Goal: Information Seeking & Learning: Find specific fact

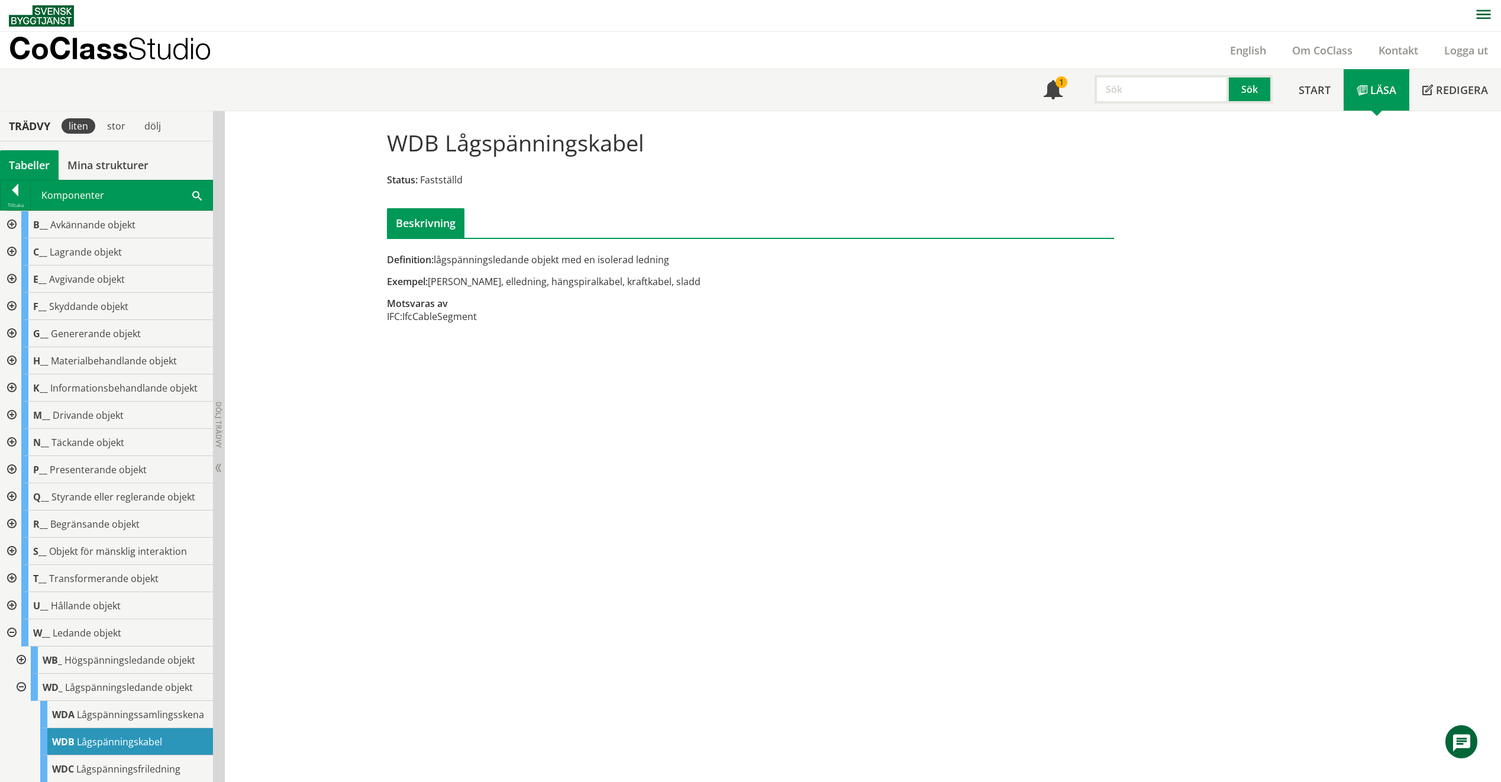
click at [1133, 90] on input "text" at bounding box center [1161, 89] width 134 height 28
type input "XEB"
click at [1244, 82] on button "Sök" at bounding box center [1251, 89] width 44 height 28
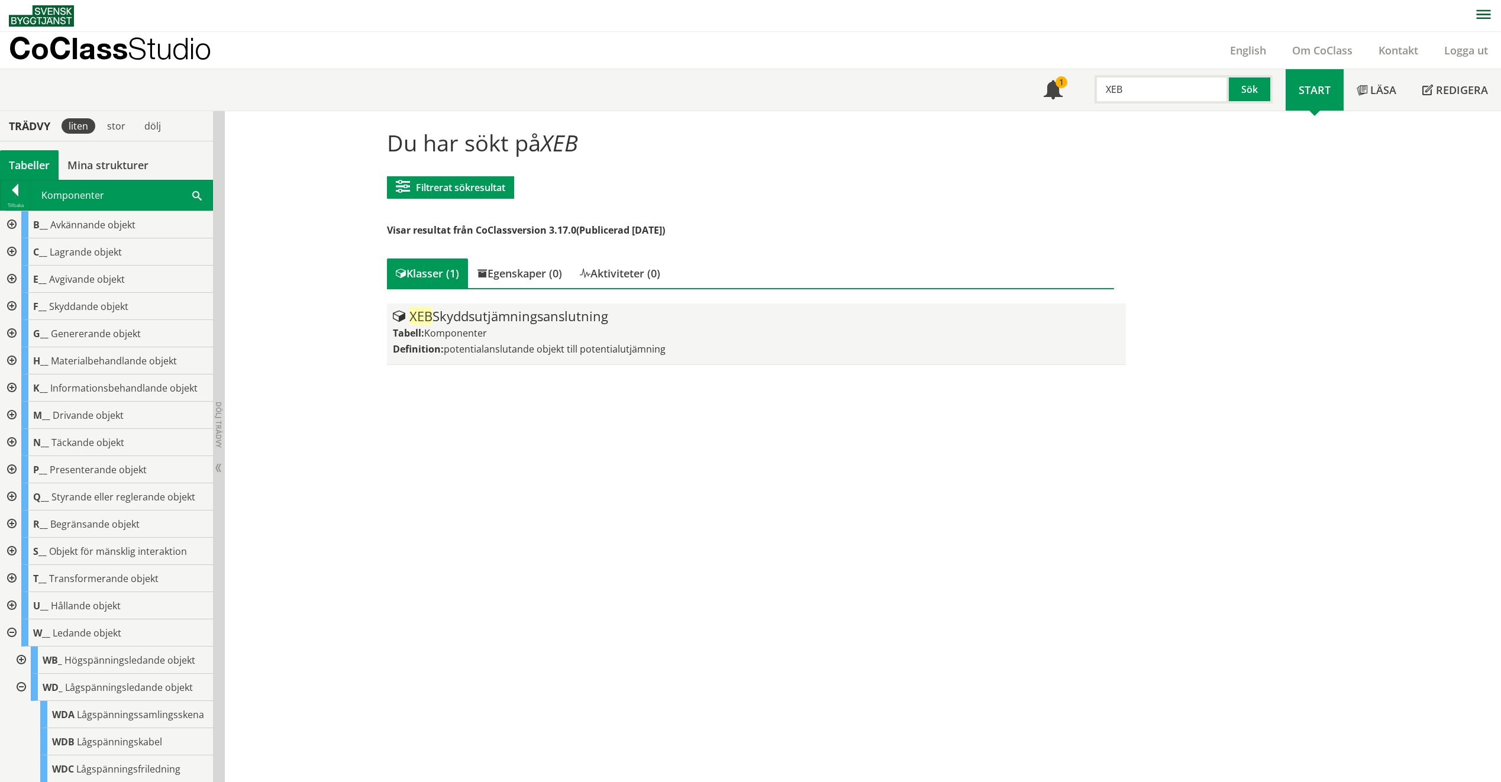
click at [593, 347] on span "potentialanslutande objekt till potentialutjämning" at bounding box center [555, 348] width 222 height 13
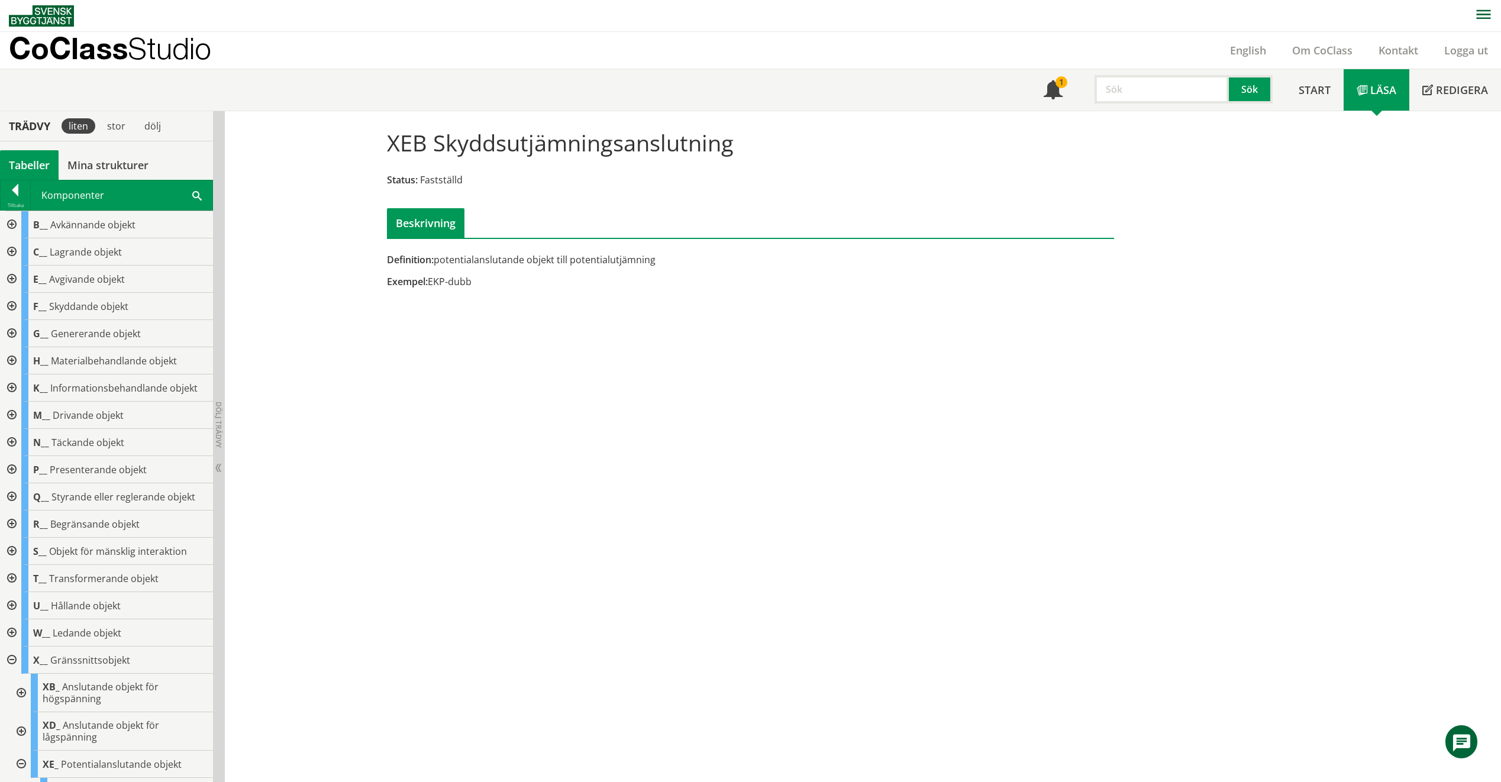
click at [1138, 95] on input "text" at bounding box center [1161, 89] width 134 height 28
type input "SZA"
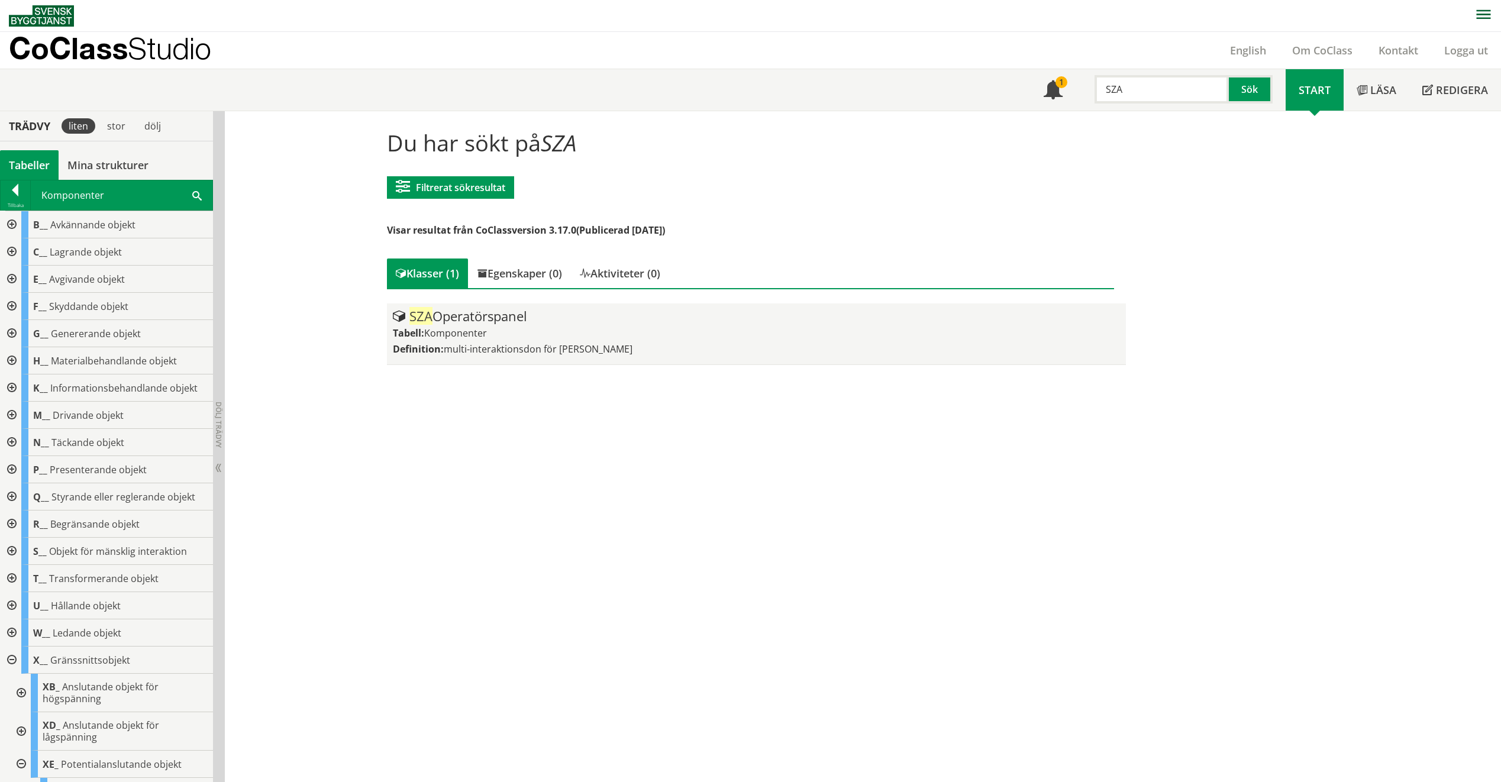
click at [543, 355] on span "multi-interaktionsdon för [PERSON_NAME]" at bounding box center [538, 348] width 189 height 13
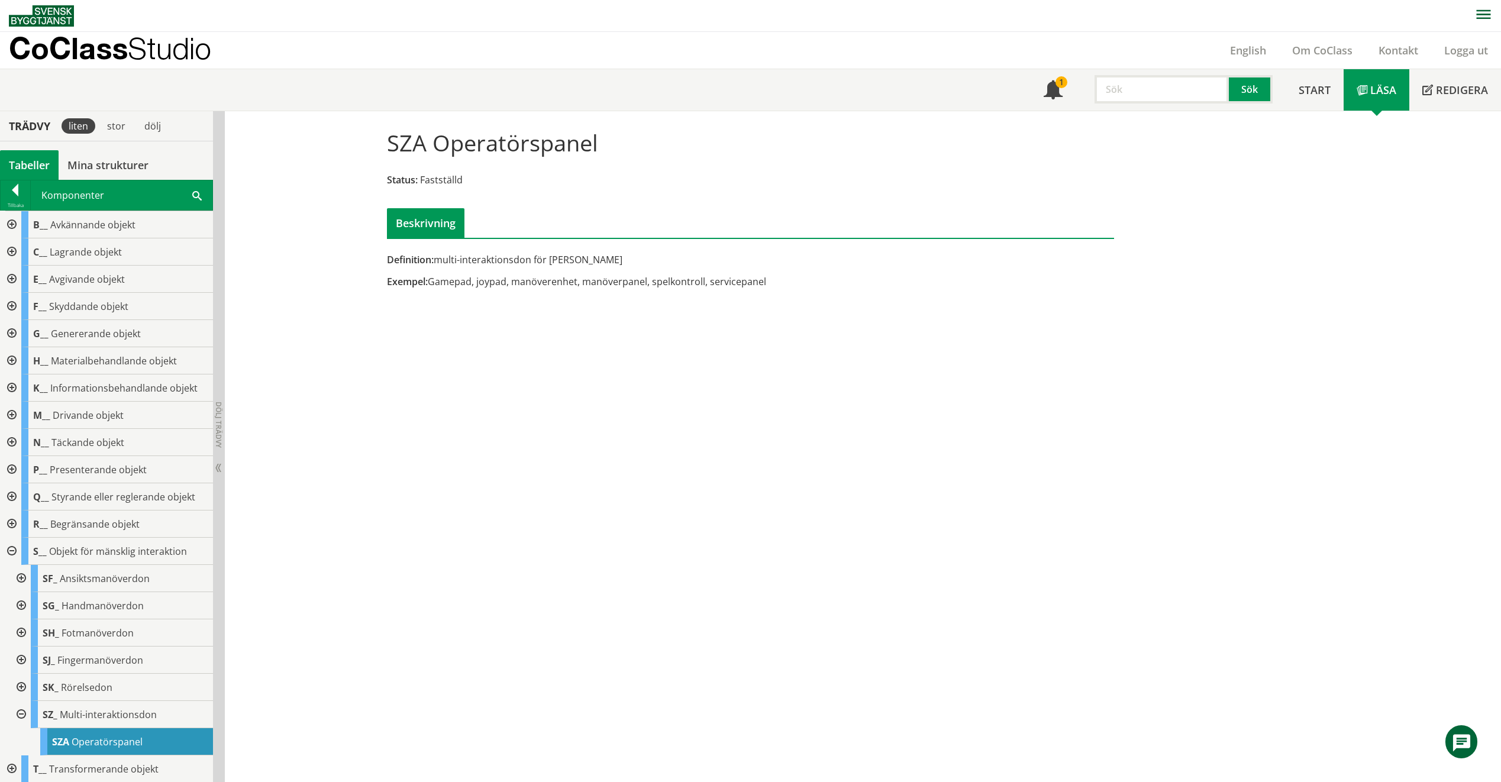
click at [1127, 98] on input "text" at bounding box center [1161, 89] width 134 height 28
type input "Semafor"
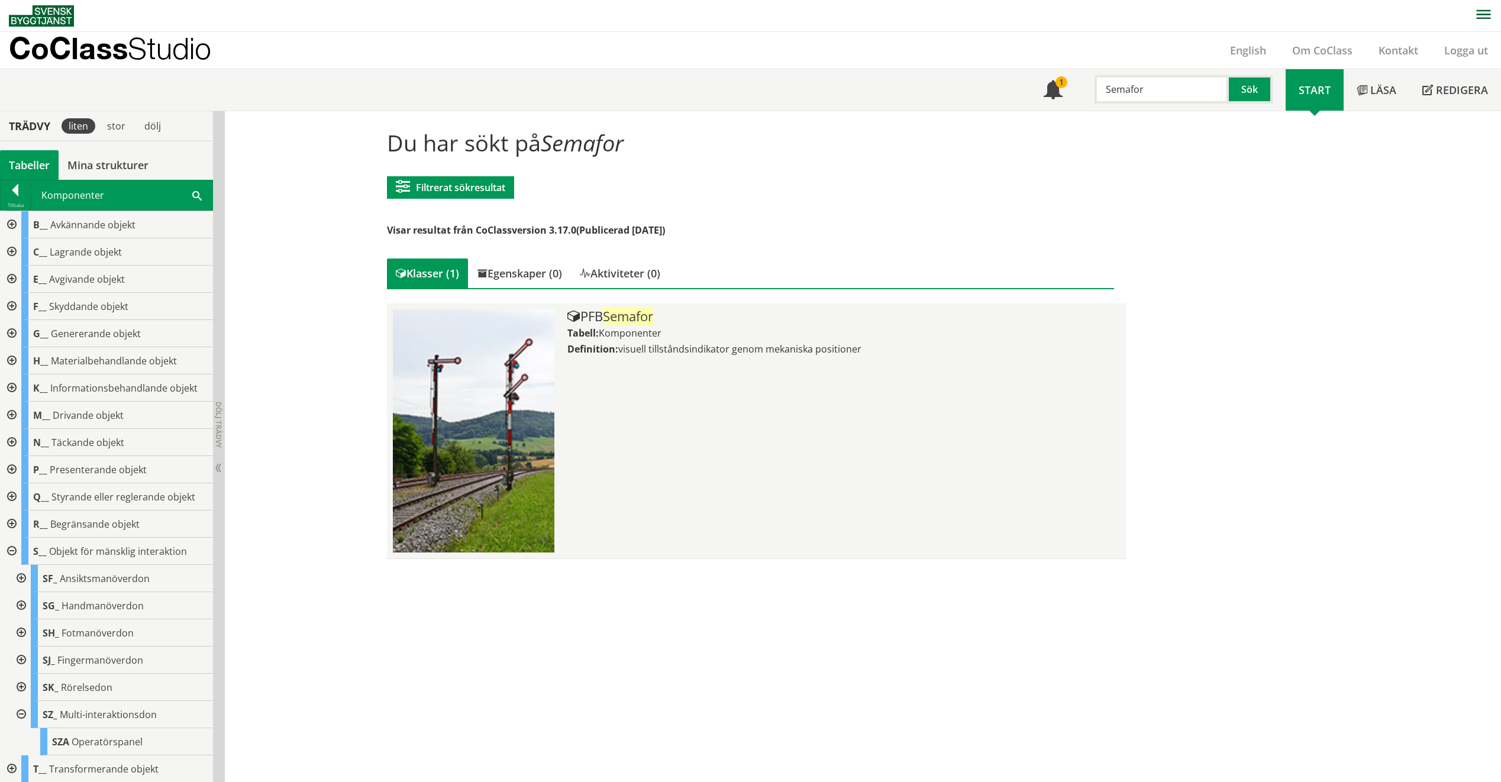
click at [776, 352] on span "visuell tillståndsindikator genom mekaniska positioner" at bounding box center [739, 348] width 243 height 13
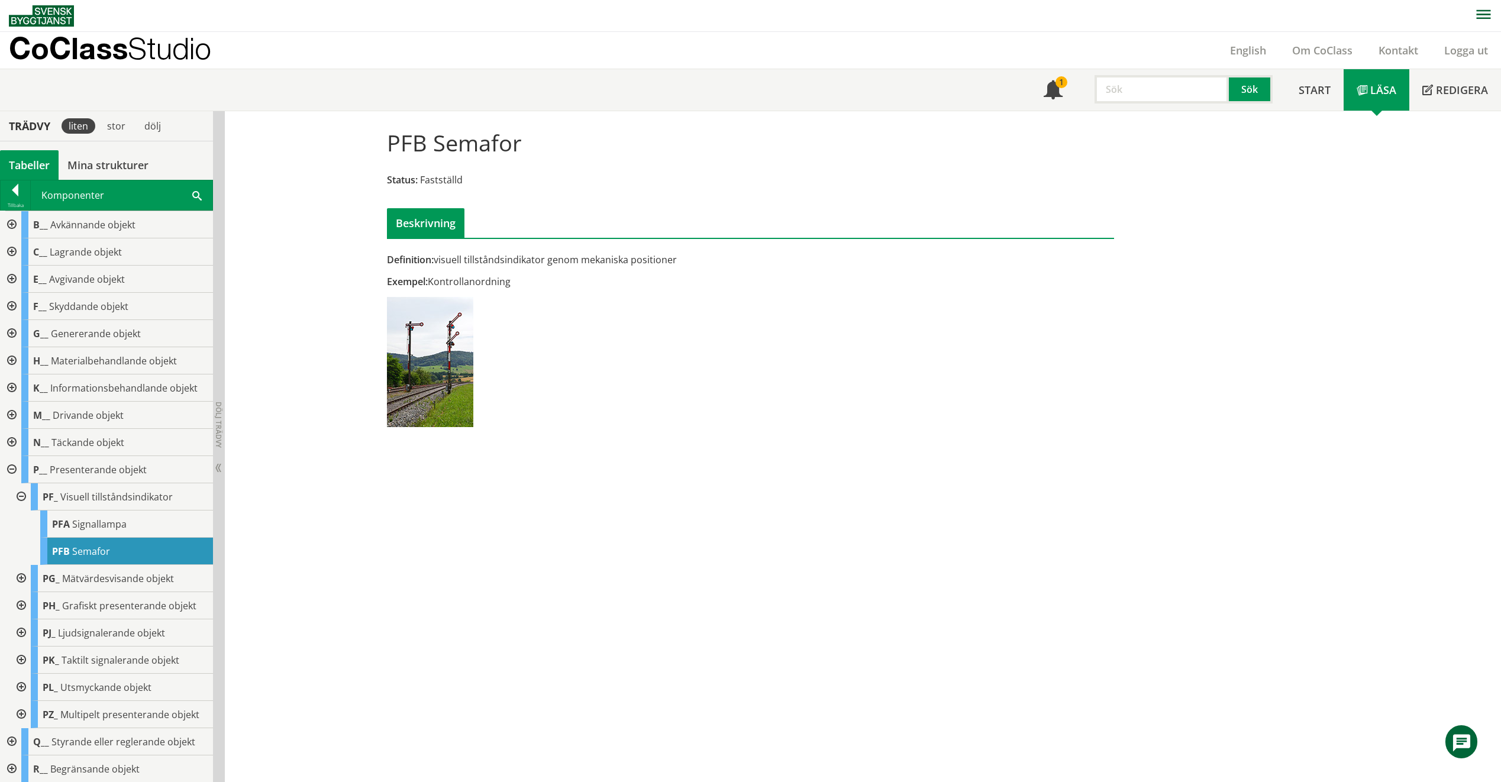
click at [1133, 74] on div "Sök" at bounding box center [1180, 86] width 210 height 34
click at [1130, 82] on input "text" at bounding box center [1161, 89] width 134 height 28
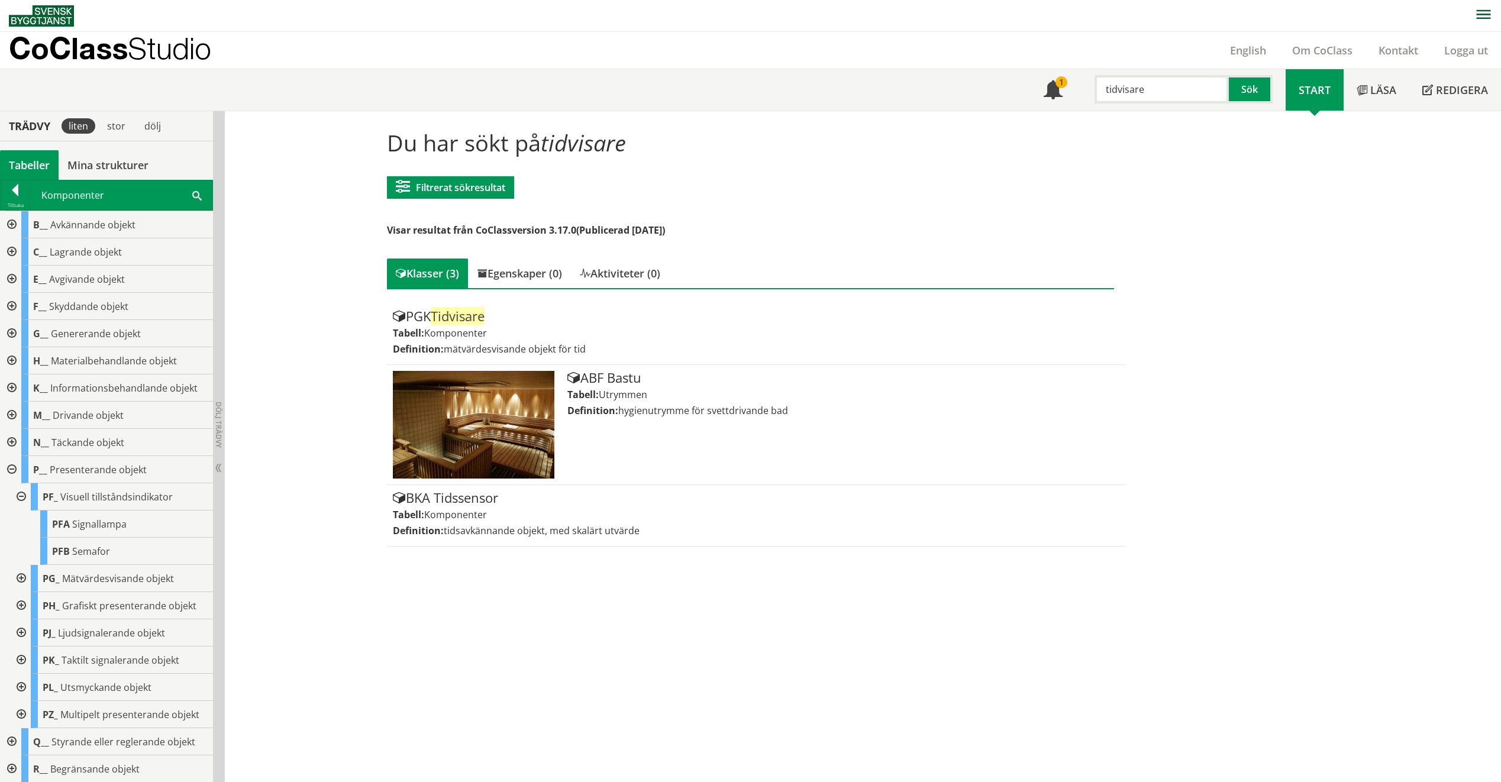
click at [1140, 88] on input "tidvisare" at bounding box center [1161, 89] width 134 height 28
drag, startPoint x: 1143, startPoint y: 89, endPoint x: 1073, endPoint y: 89, distance: 70.4
click at [1073, 89] on div "Meny 1 tidvisare Sök" at bounding box center [1157, 89] width 255 height 41
type input "PHD10"
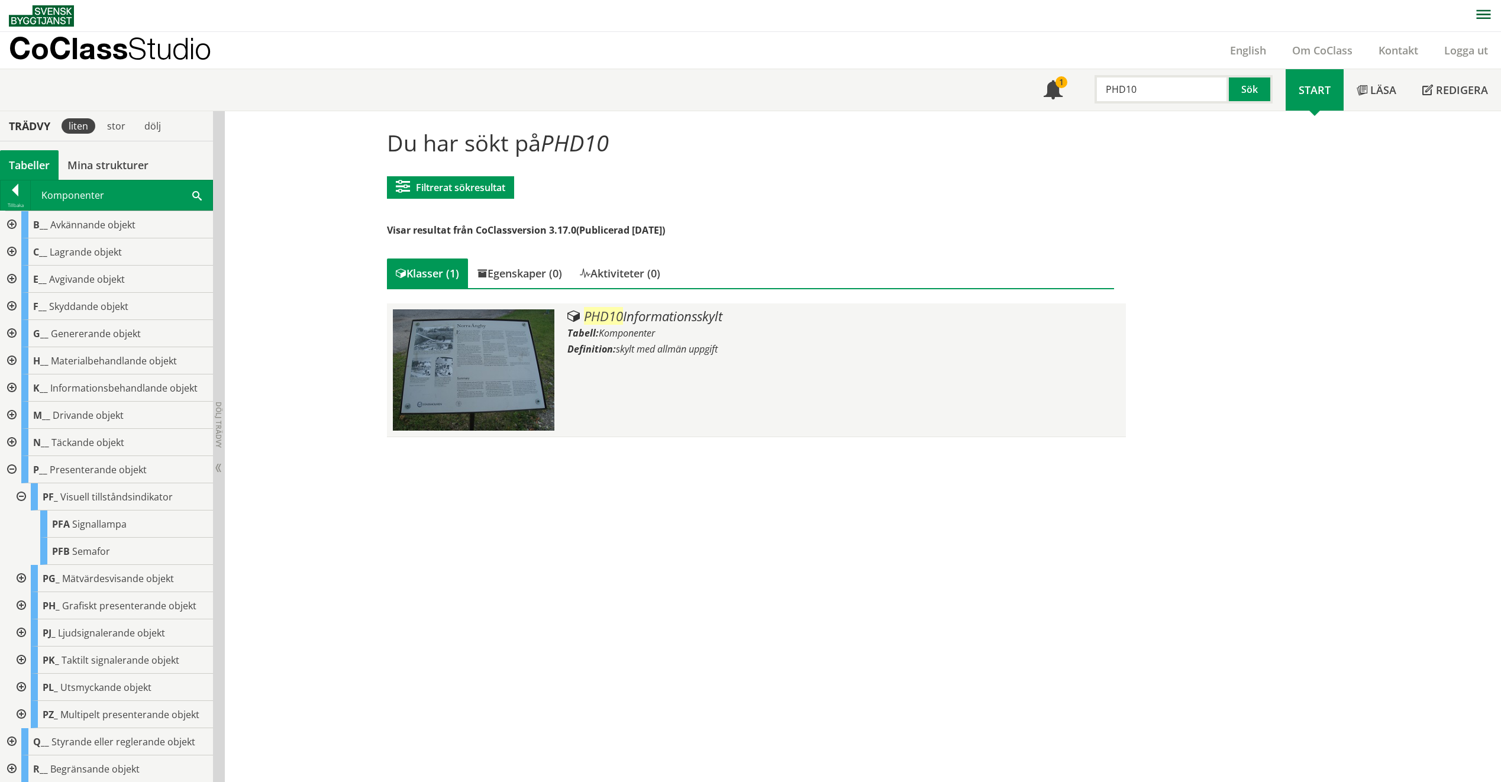
click at [969, 335] on div "Tabell: Komponenter" at bounding box center [843, 333] width 552 height 13
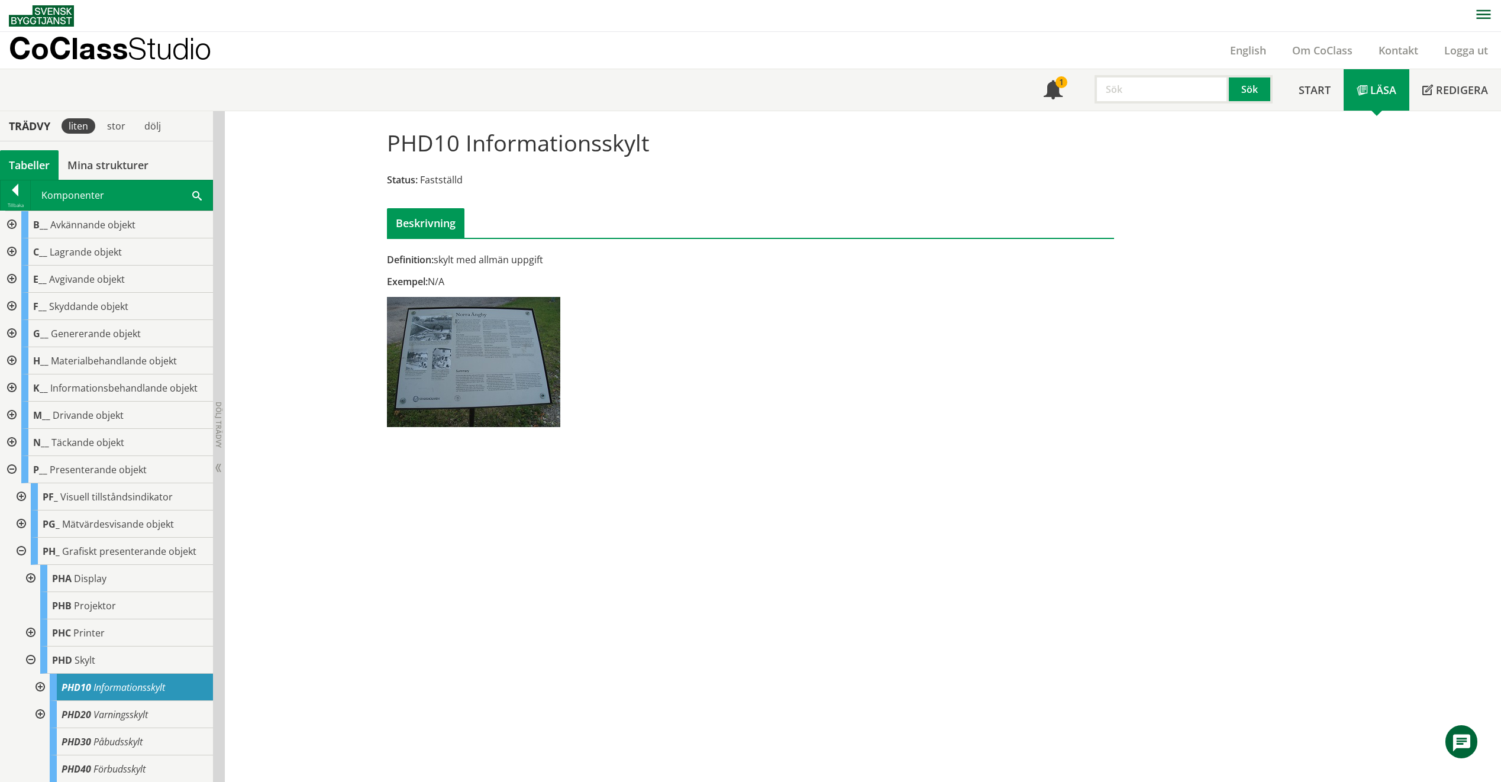
click at [1162, 86] on input "text" at bounding box center [1161, 89] width 134 height 28
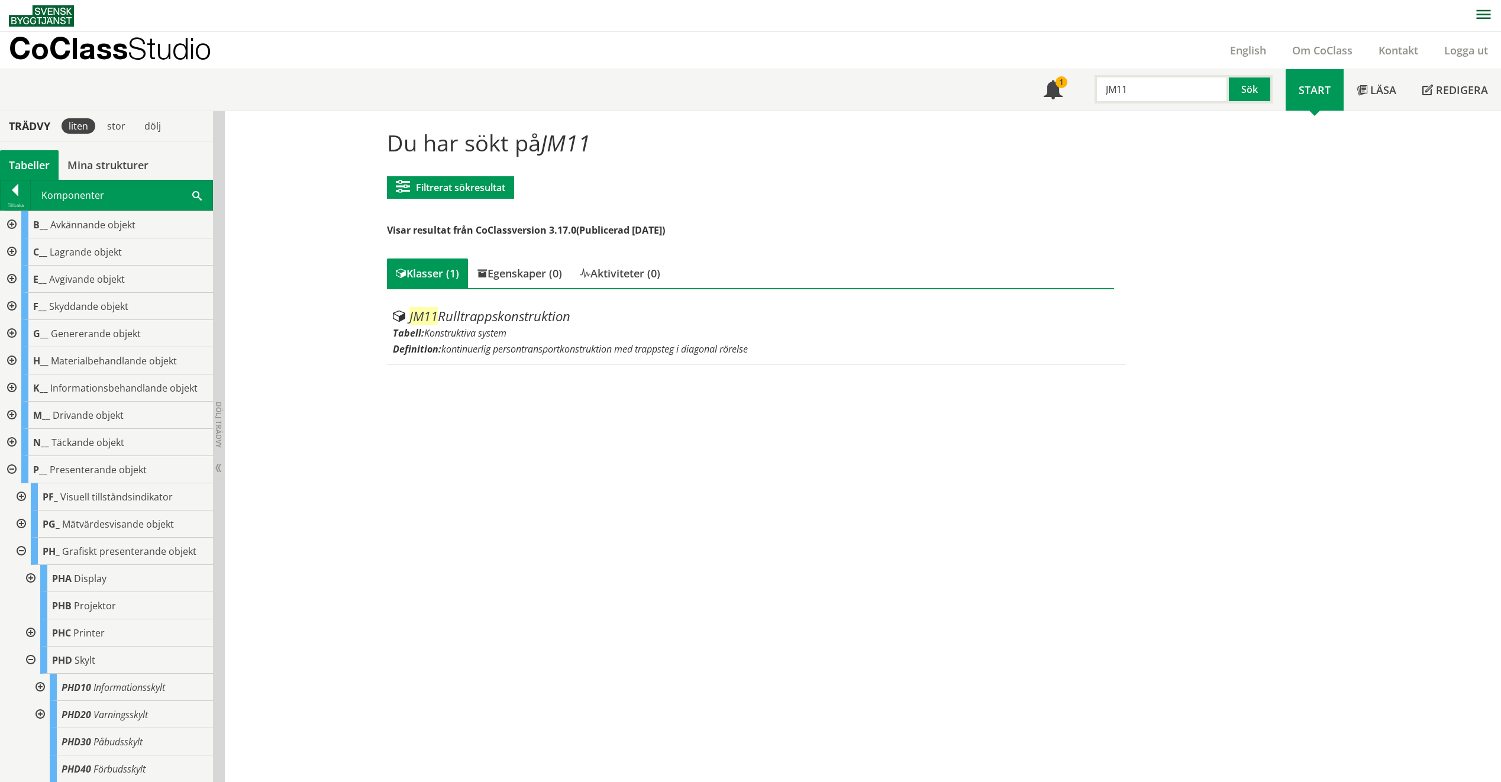
click at [1159, 88] on input "JM11" at bounding box center [1161, 89] width 134 height 28
click at [1146, 104] on div "Meny 1 JM12 Sök" at bounding box center [1157, 89] width 255 height 41
click at [1148, 86] on input "JM12" at bounding box center [1161, 89] width 134 height 28
drag, startPoint x: 1177, startPoint y: 77, endPoint x: 1175, endPoint y: 86, distance: 9.6
click at [1175, 86] on input "JM11" at bounding box center [1161, 89] width 134 height 28
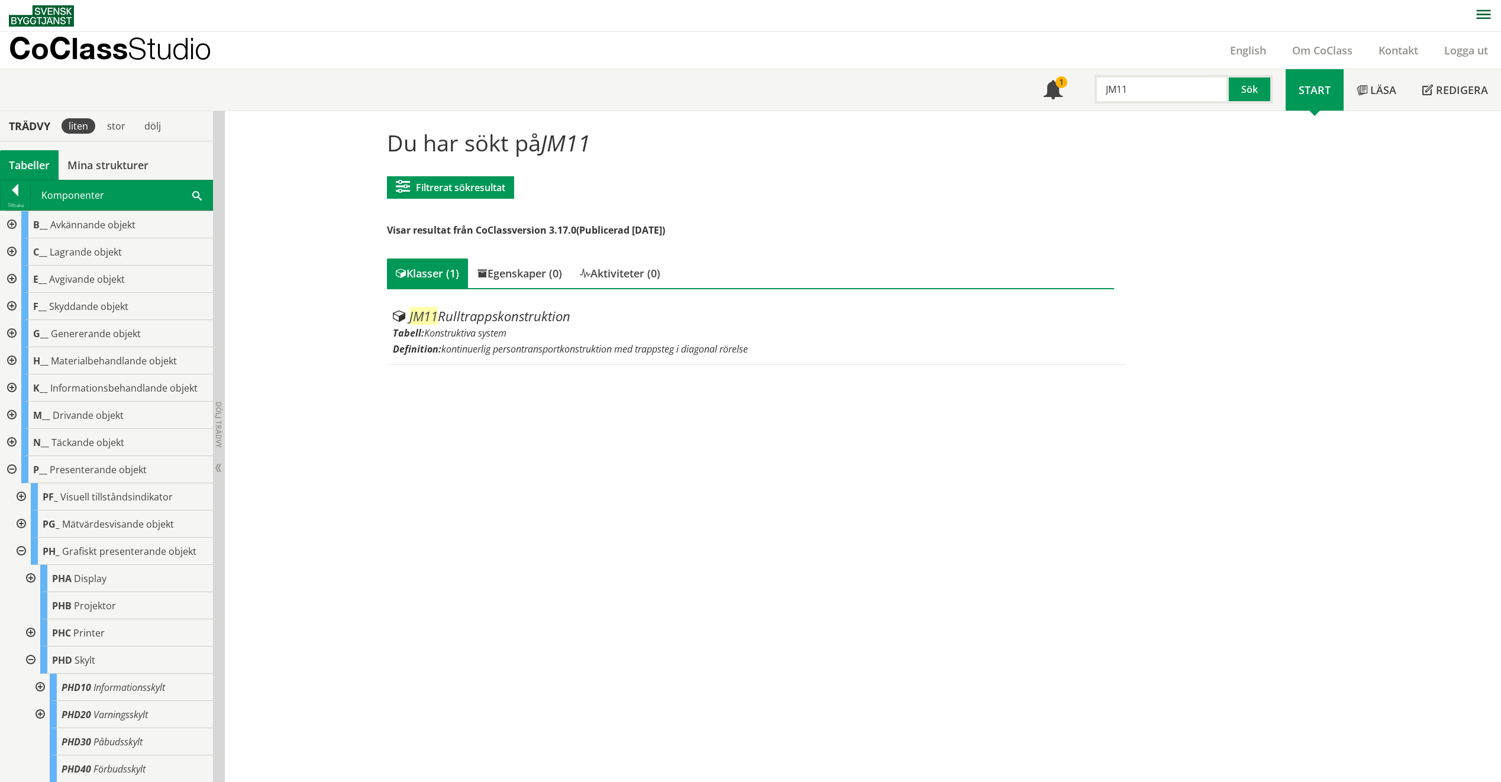
click at [1113, 88] on input "JM11" at bounding box center [1161, 89] width 134 height 28
type input "J"
type input "CNA10"
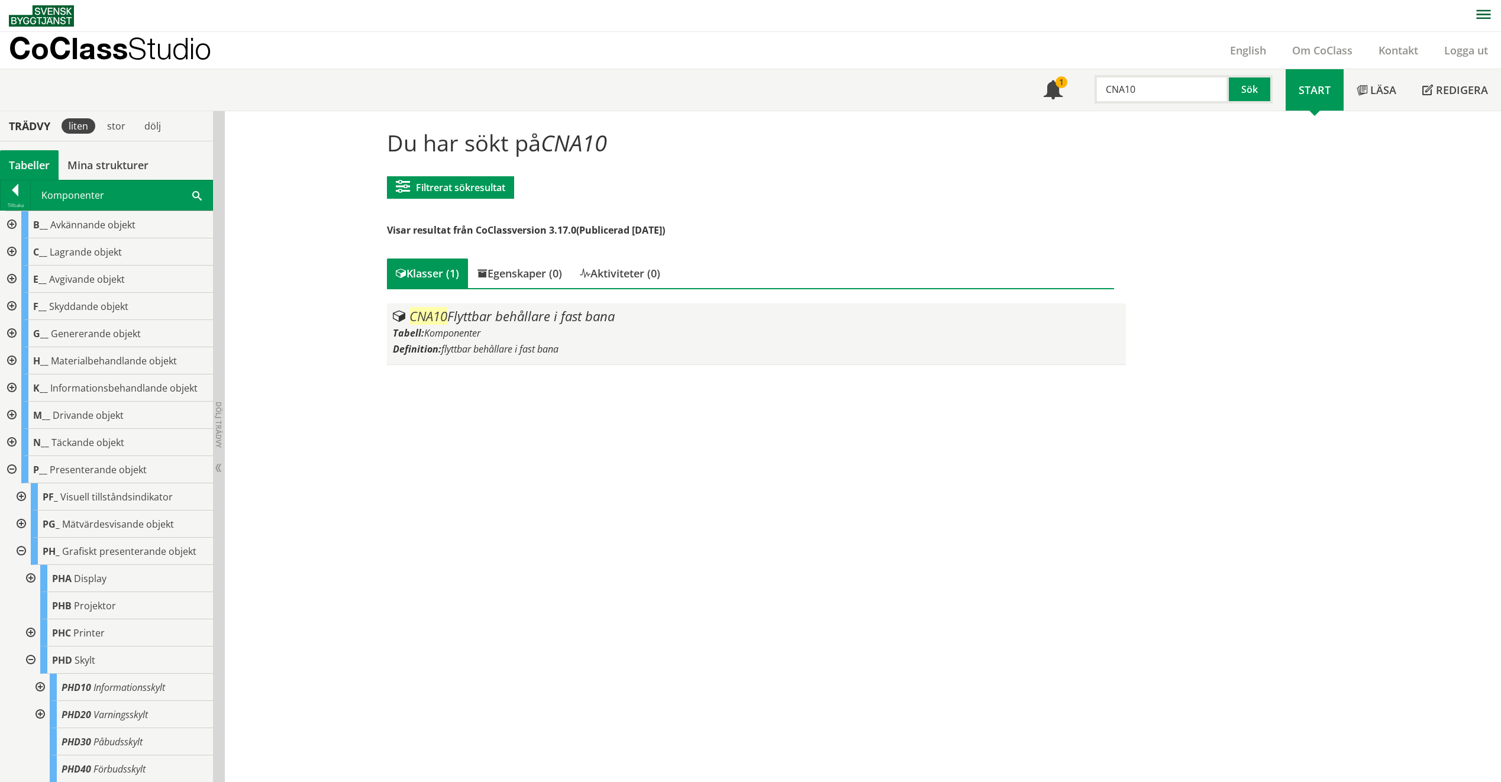
click at [584, 348] on div "Definition: flyttbar behållare i fast bana" at bounding box center [756, 348] width 727 height 13
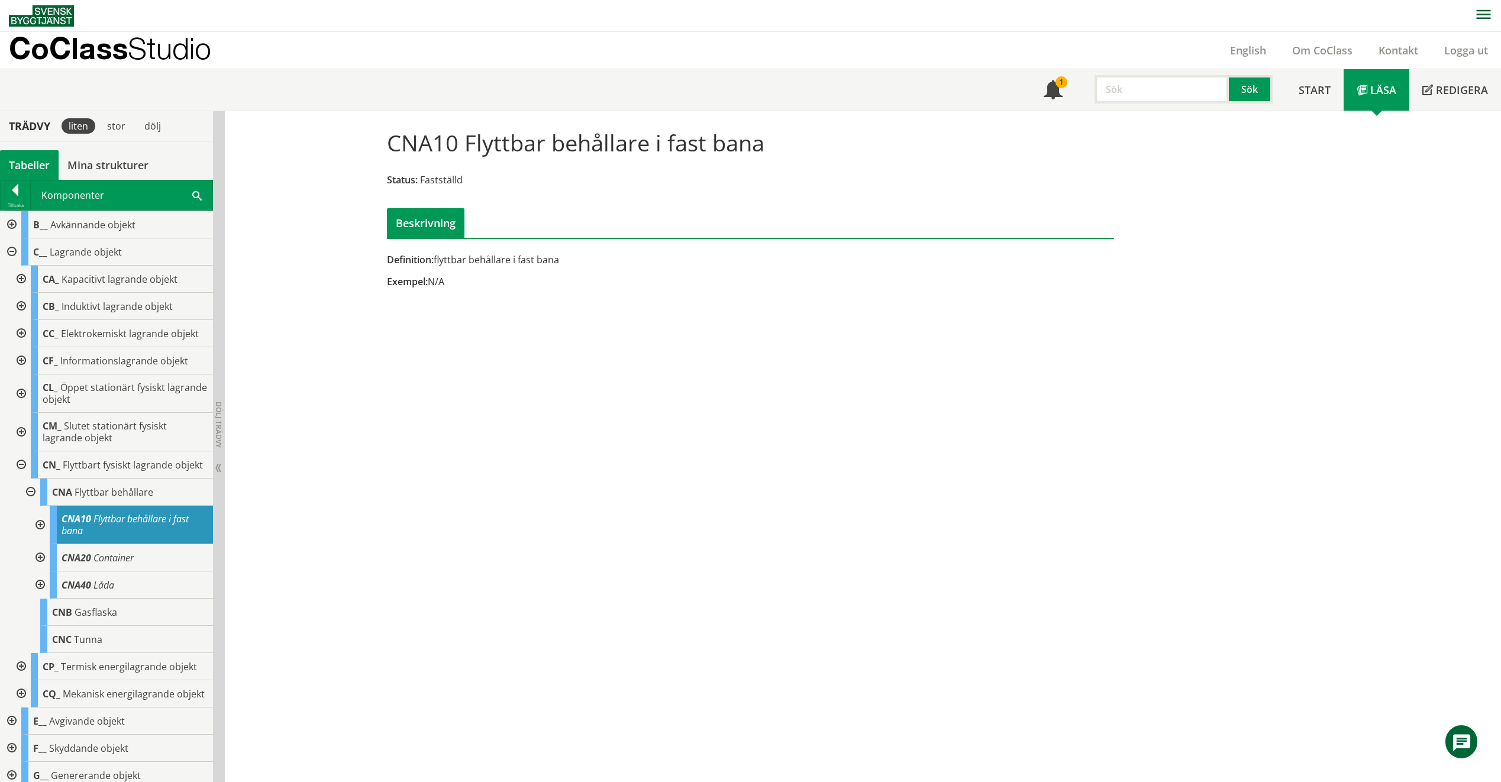
drag, startPoint x: 1216, startPoint y: 98, endPoint x: 1147, endPoint y: 92, distance: 69.5
click at [1148, 92] on input "text" at bounding box center [1161, 89] width 134 height 28
click at [1147, 92] on input "text" at bounding box center [1161, 89] width 134 height 28
type input "Hisskorg"
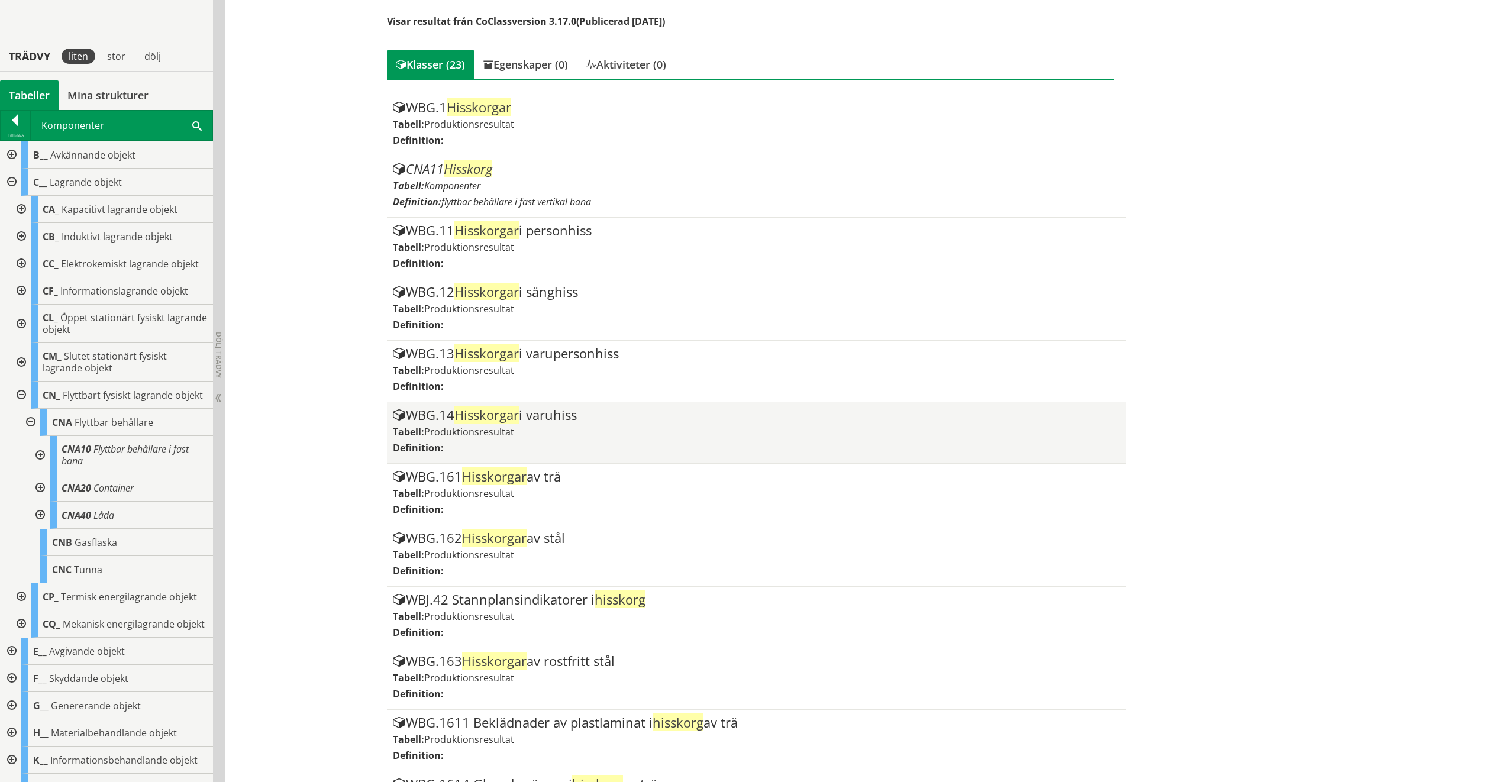
scroll to position [177, 0]
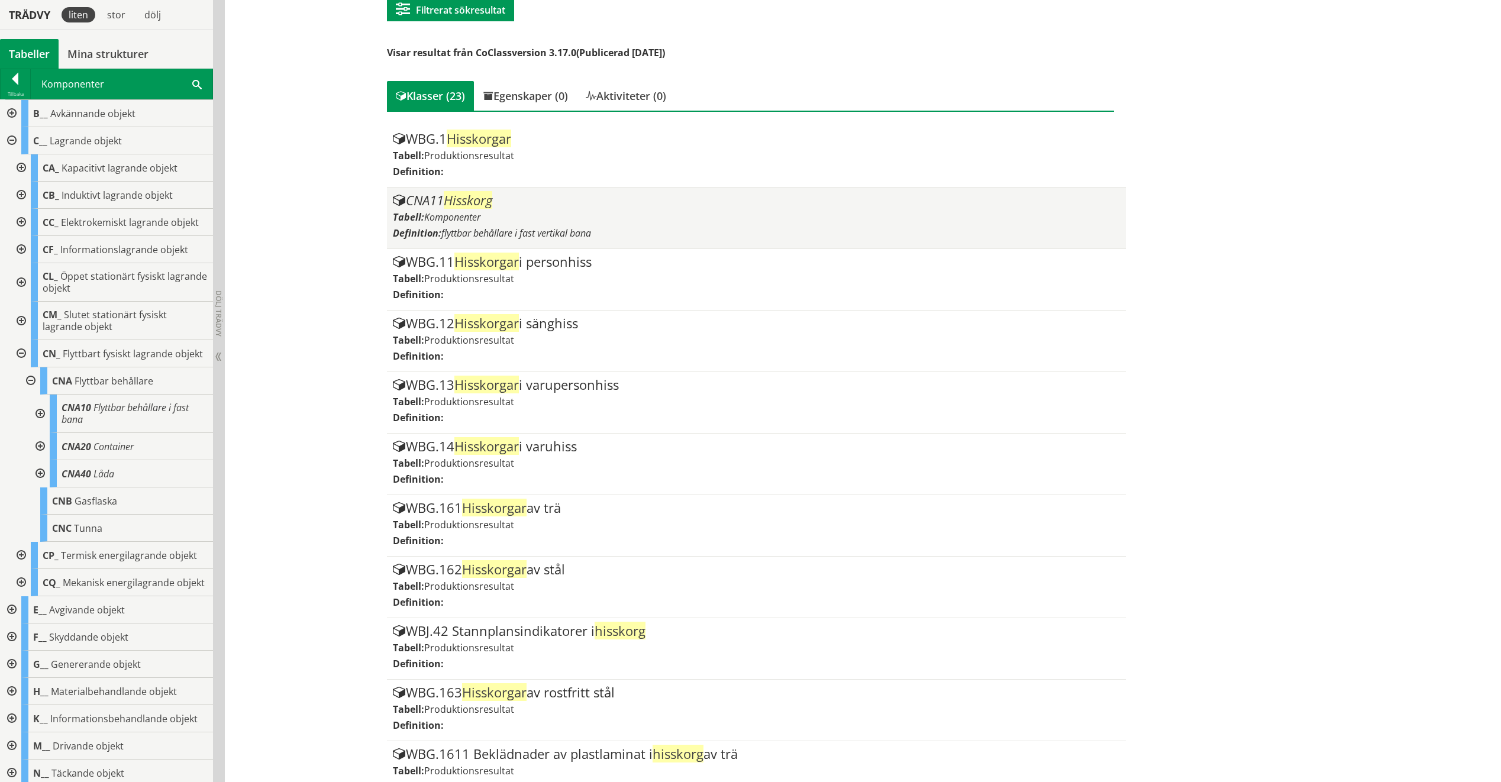
click at [704, 219] on div "Tabell: Komponenter" at bounding box center [756, 217] width 727 height 13
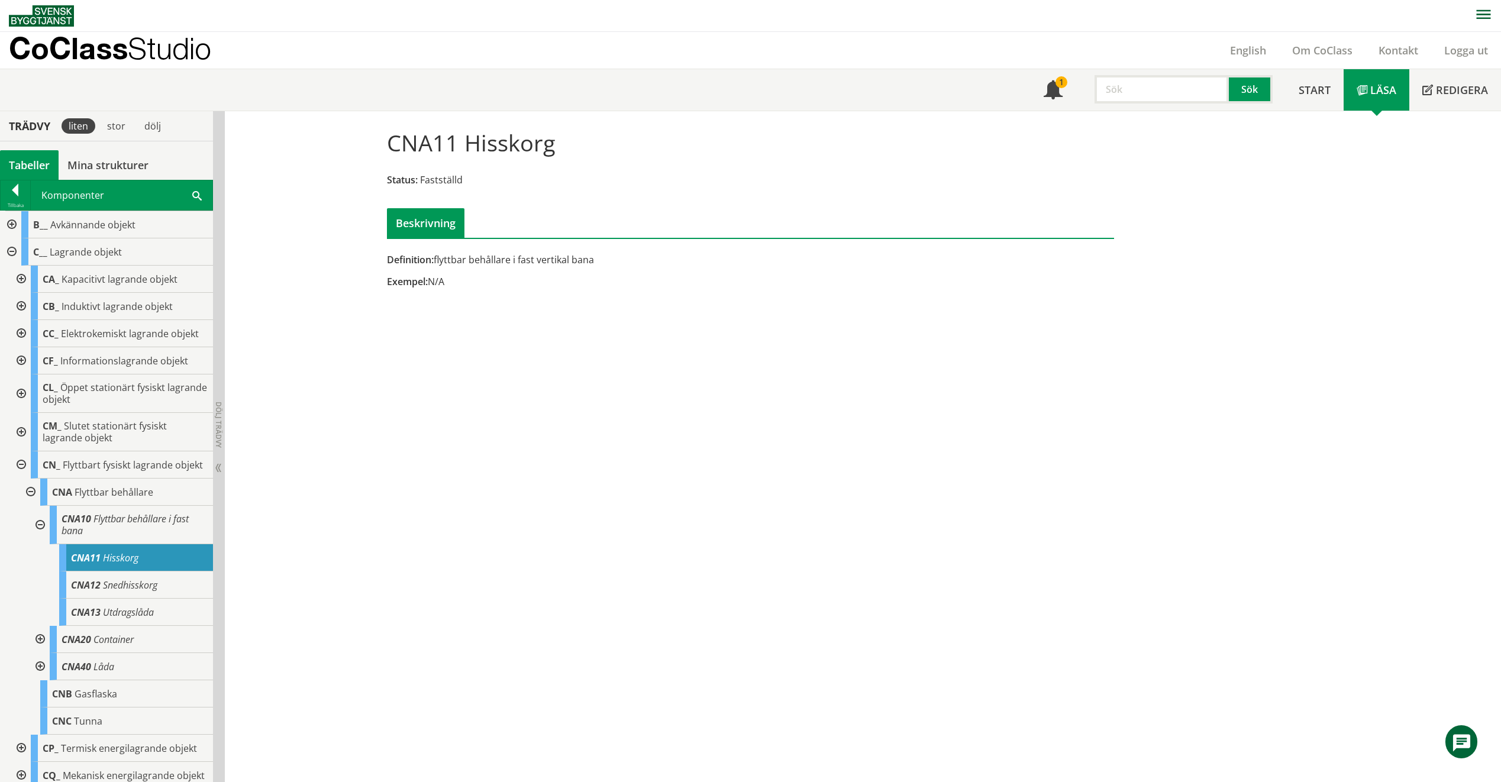
click at [1134, 77] on input "text" at bounding box center [1161, 89] width 134 height 28
type input "UAC"
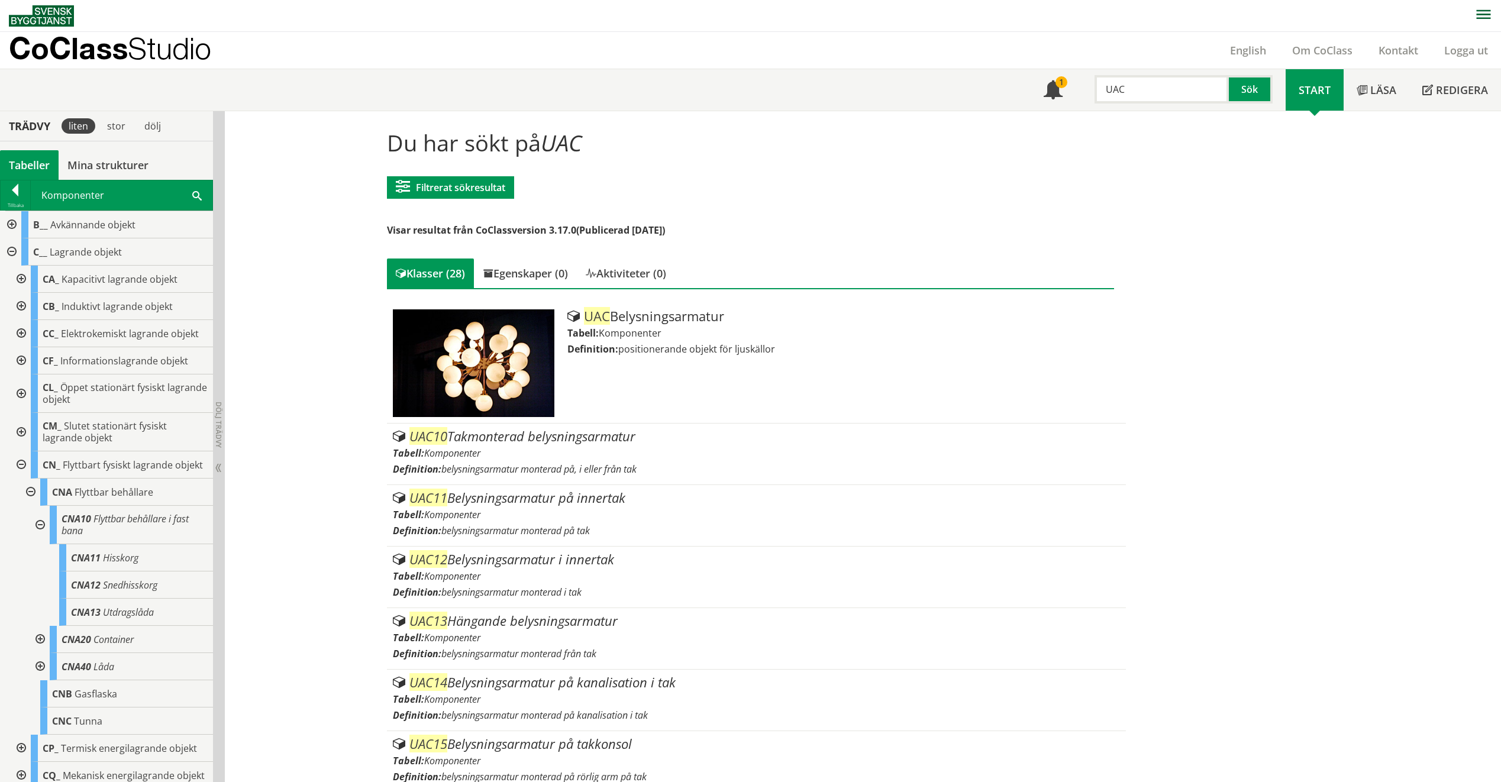
drag, startPoint x: 1195, startPoint y: 105, endPoint x: 1182, endPoint y: 89, distance: 21.0
click at [1193, 102] on div "Meny 1 UAC Sök" at bounding box center [1157, 89] width 255 height 41
click at [1182, 89] on input "UAC" at bounding box center [1161, 89] width 134 height 28
drag, startPoint x: 1182, startPoint y: 89, endPoint x: 1046, endPoint y: 91, distance: 135.5
click at [1046, 91] on div "Meny 1 UAC Sök" at bounding box center [1157, 89] width 255 height 41
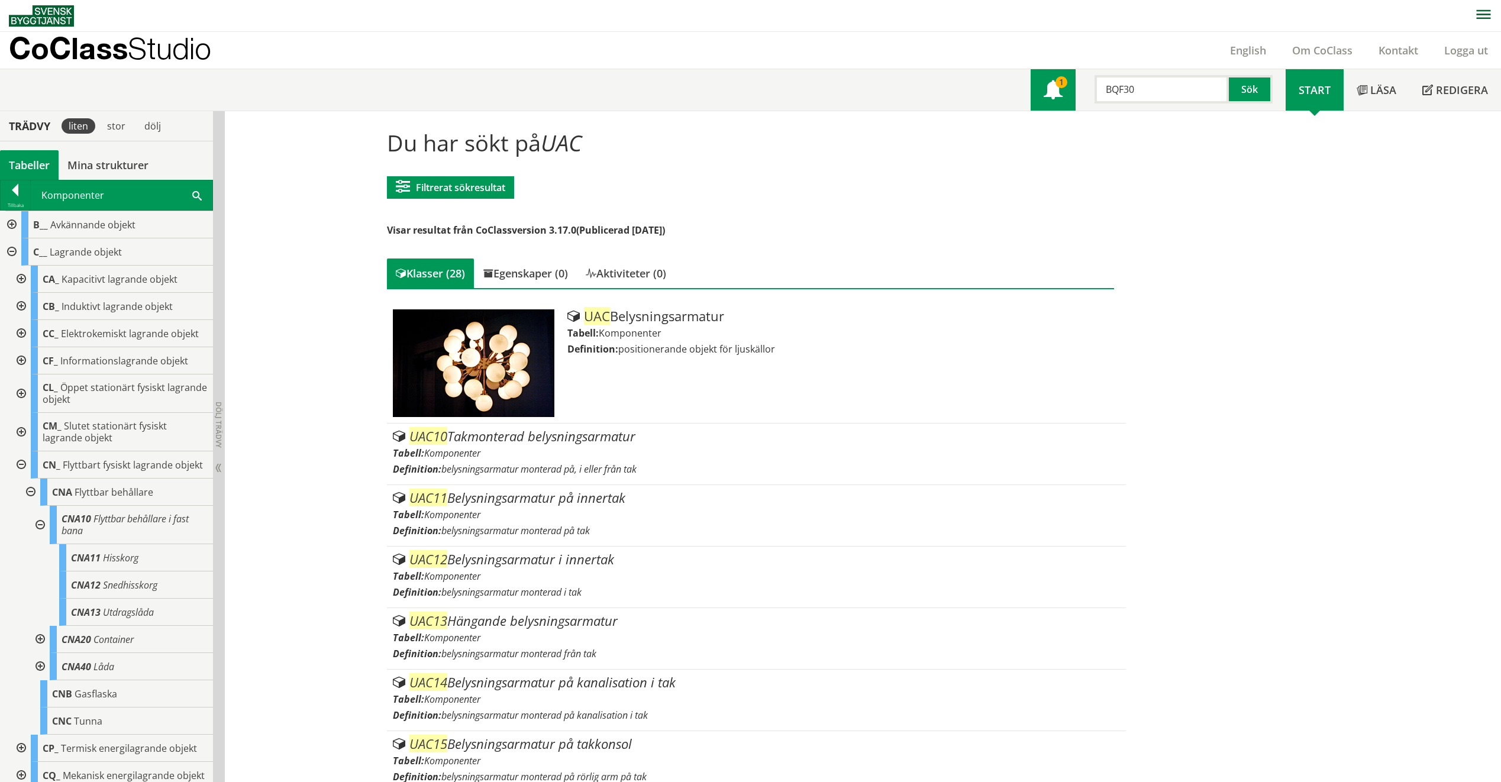
type input "BQF30"
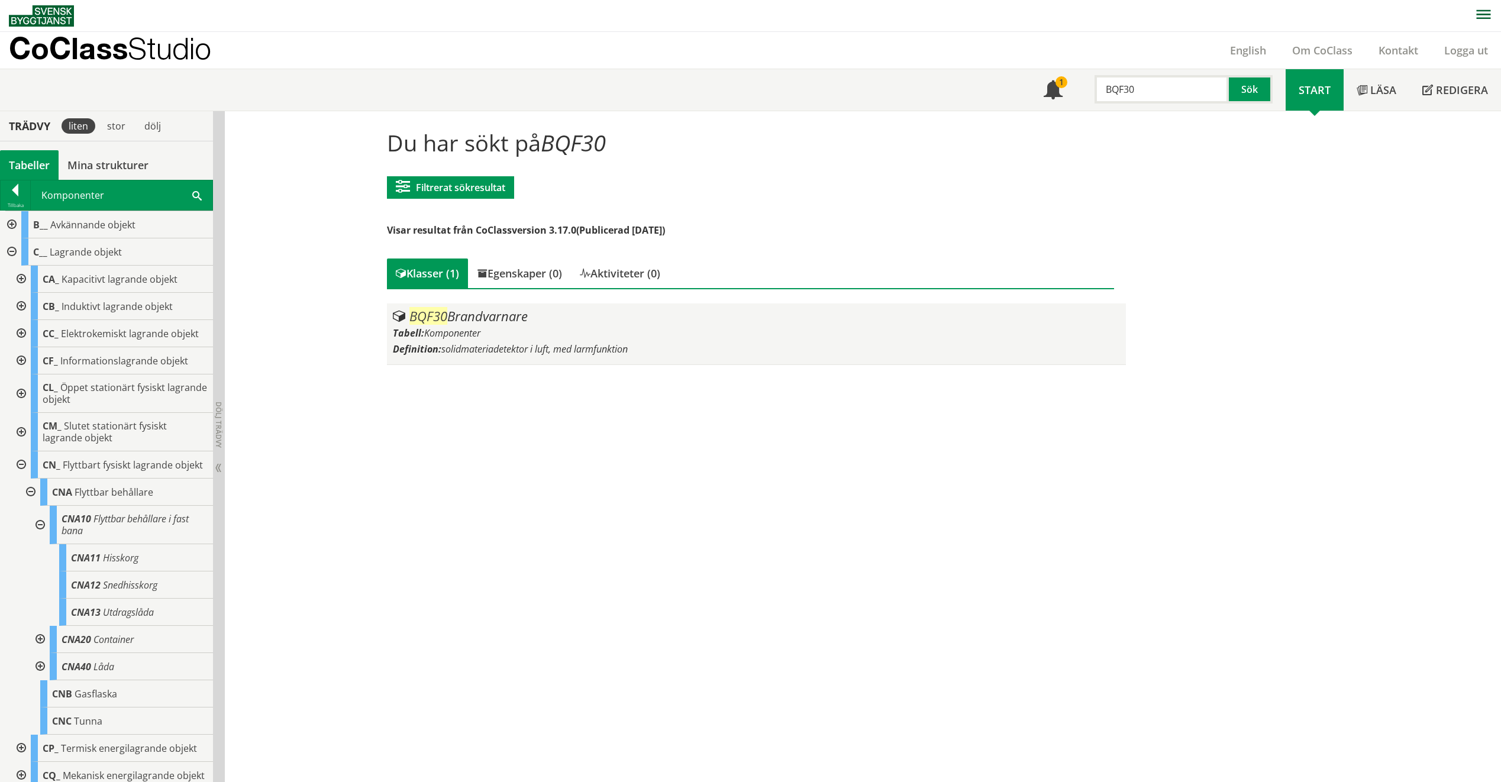
click at [551, 343] on span "solidmateriadetektor i luft, med larmfunktion" at bounding box center [534, 348] width 186 height 13
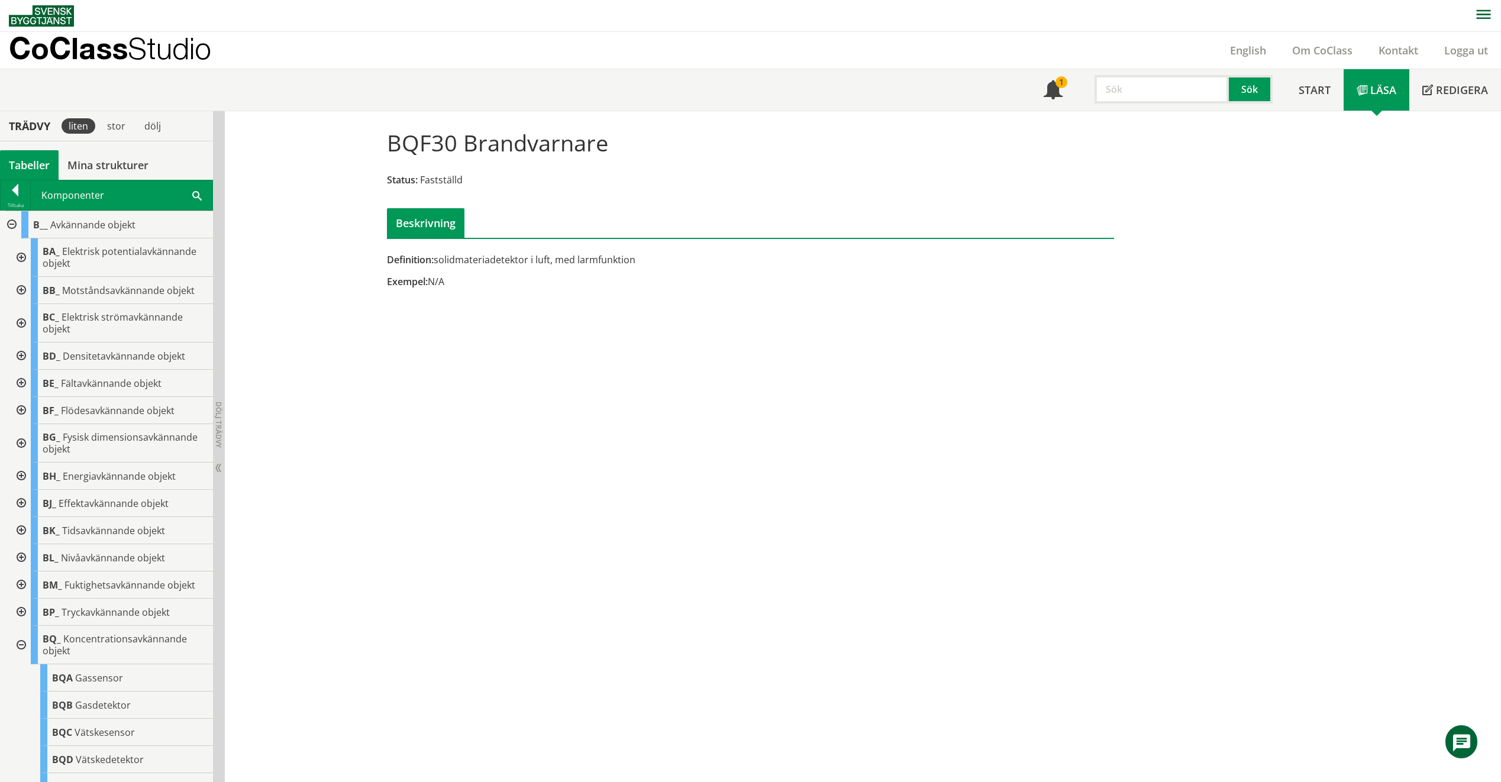
click at [1162, 101] on input "text" at bounding box center [1161, 89] width 134 height 28
type input "PJB"
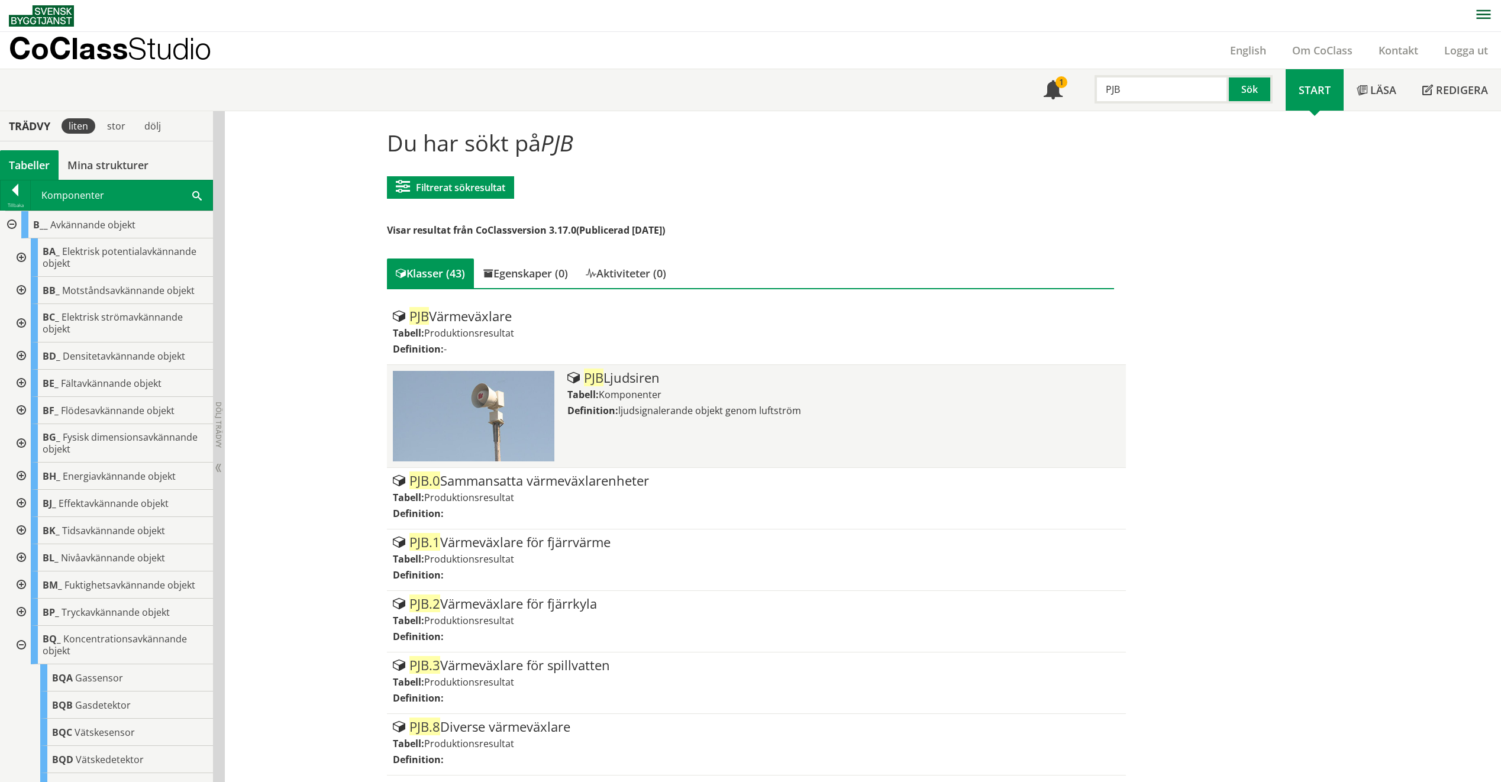
click at [724, 426] on div "PJB Ljudsiren Tabell: Komponenter Definition: ljudsignalerande objekt genom luf…" at bounding box center [843, 416] width 552 height 91
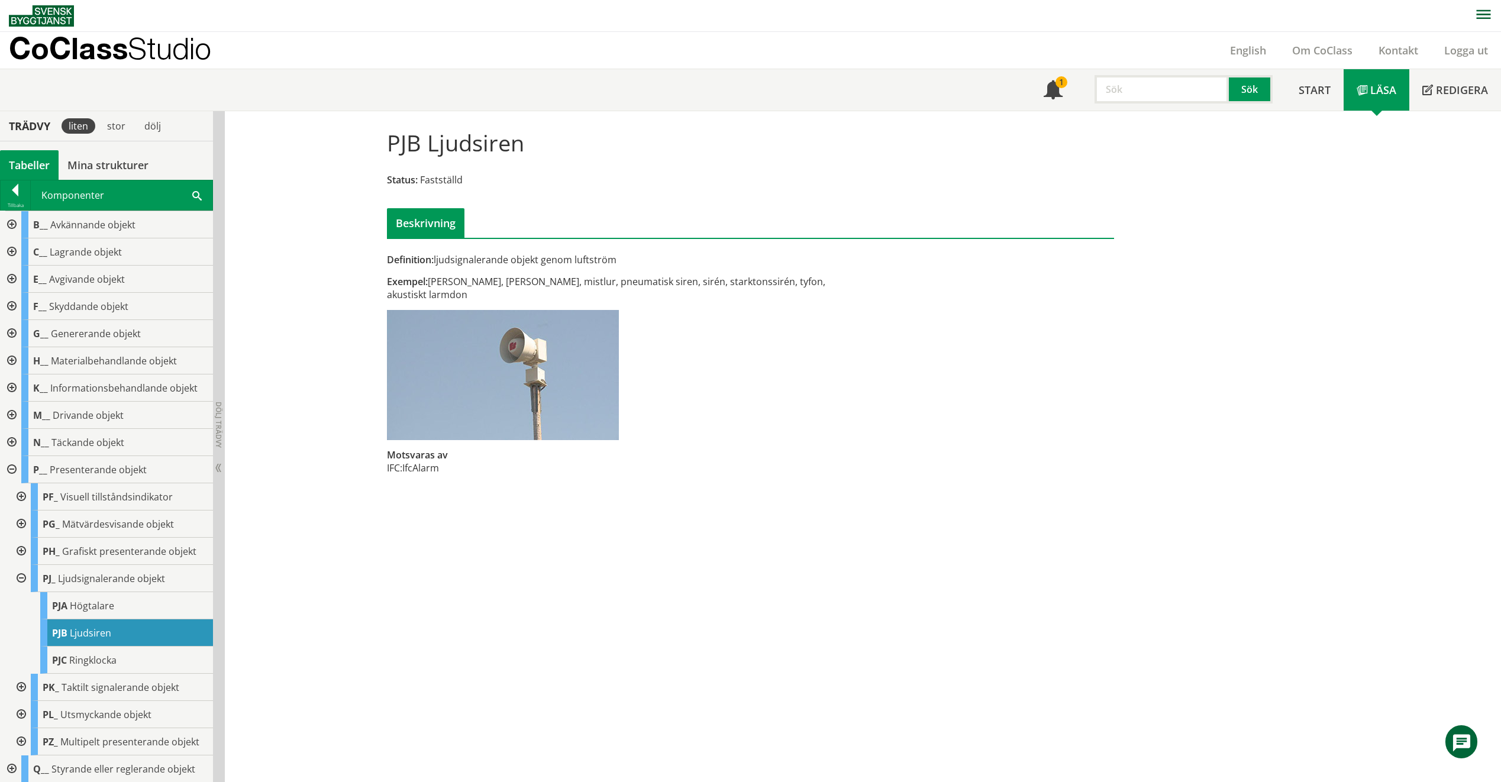
click at [1164, 82] on input "text" at bounding box center [1161, 89] width 134 height 28
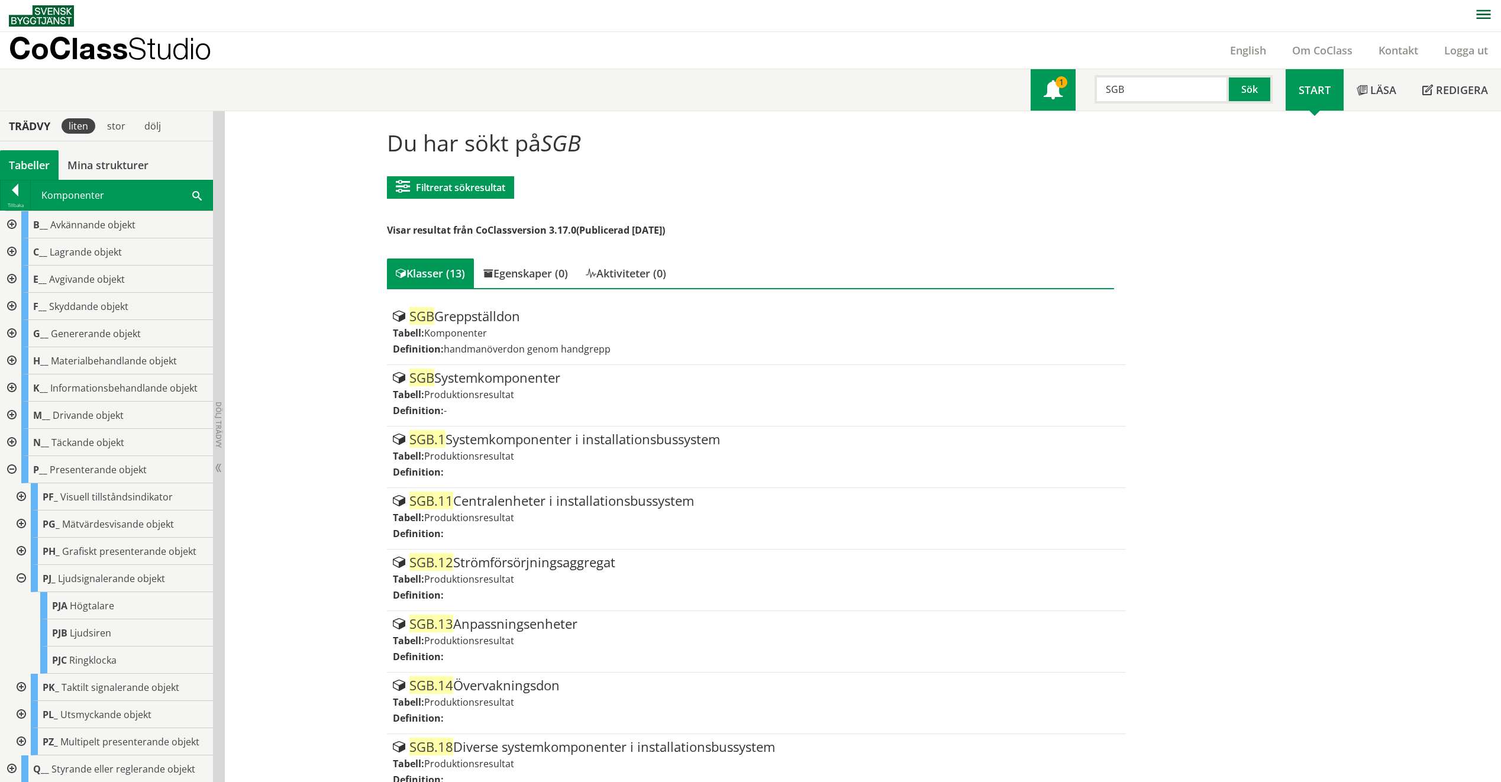
drag, startPoint x: 1132, startPoint y: 89, endPoint x: 1071, endPoint y: 87, distance: 60.4
click at [1071, 87] on div "Meny 1 SGB Sök" at bounding box center [1157, 89] width 255 height 41
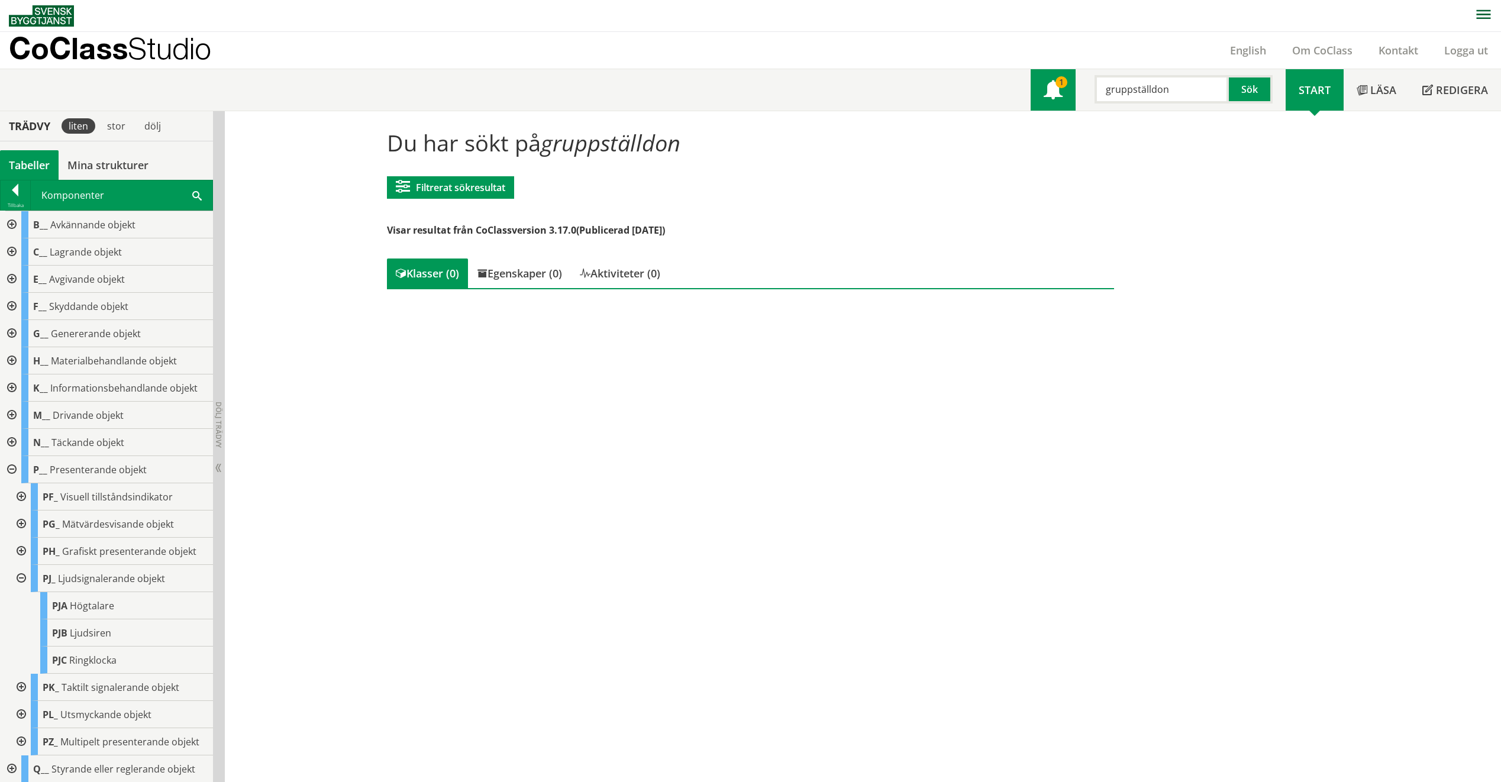
drag, startPoint x: 1126, startPoint y: 89, endPoint x: 1069, endPoint y: 88, distance: 57.4
click at [1069, 88] on div "Meny 1 gruppställdon Sök" at bounding box center [1157, 89] width 255 height 41
click at [1180, 97] on input "Greppstelldon" at bounding box center [1161, 89] width 134 height 28
drag, startPoint x: 1188, startPoint y: 89, endPoint x: 1080, endPoint y: 91, distance: 108.3
click at [1080, 91] on div "Greppstelldon Sök" at bounding box center [1180, 86] width 210 height 34
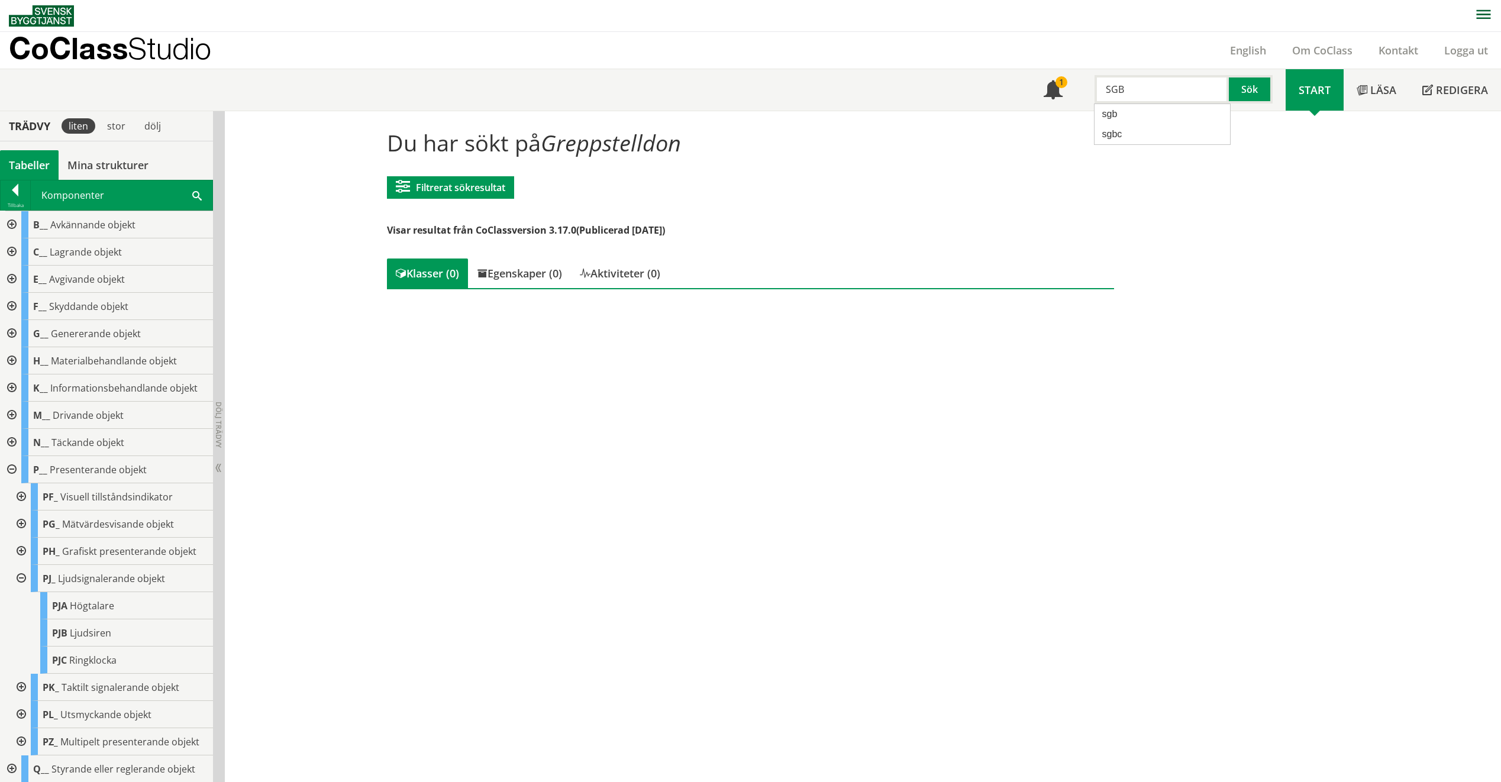
type input "SGB"
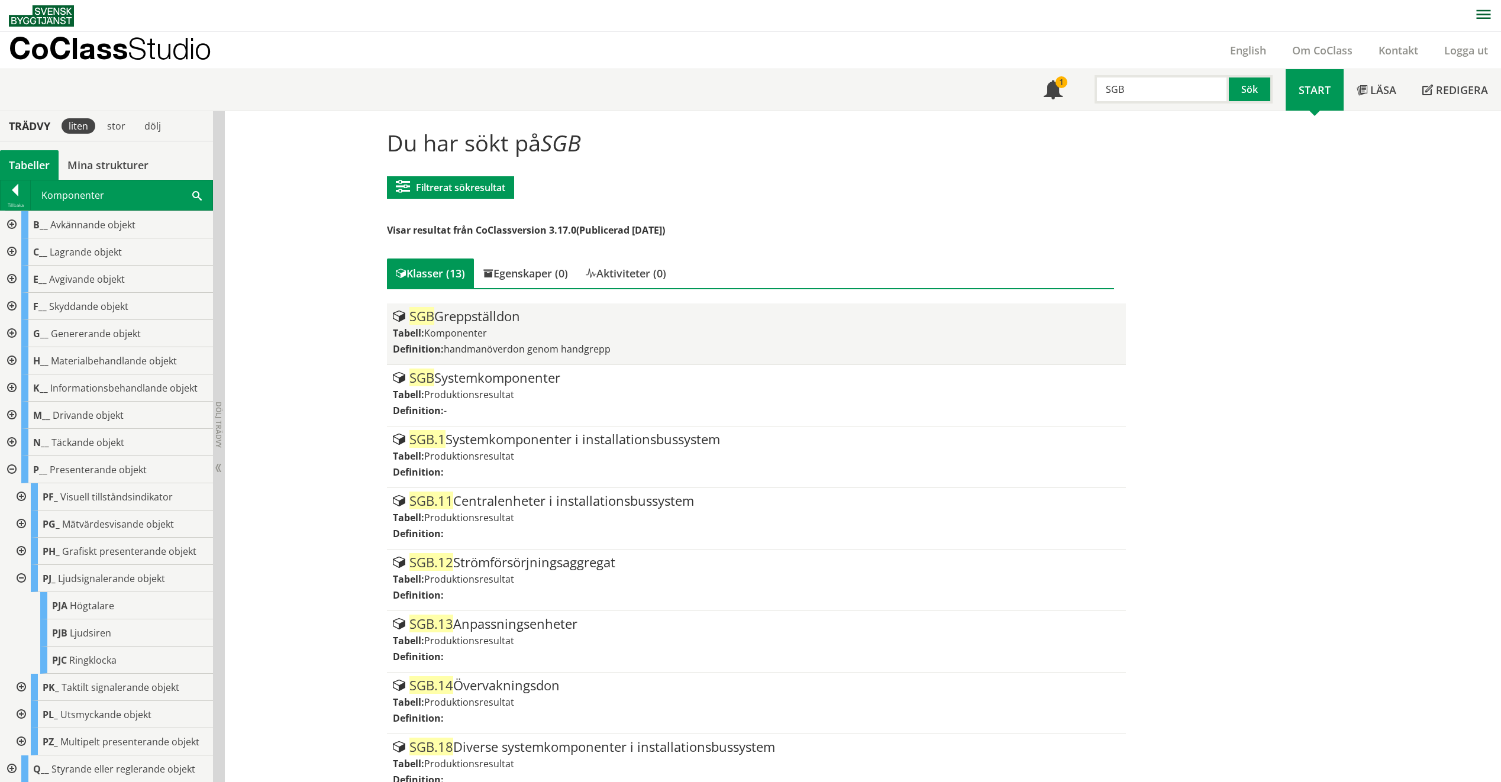
click at [612, 325] on div "SGB Greppställdon Tabell: Komponenter Definition: handmanöverdon genom handgrepp" at bounding box center [756, 333] width 727 height 49
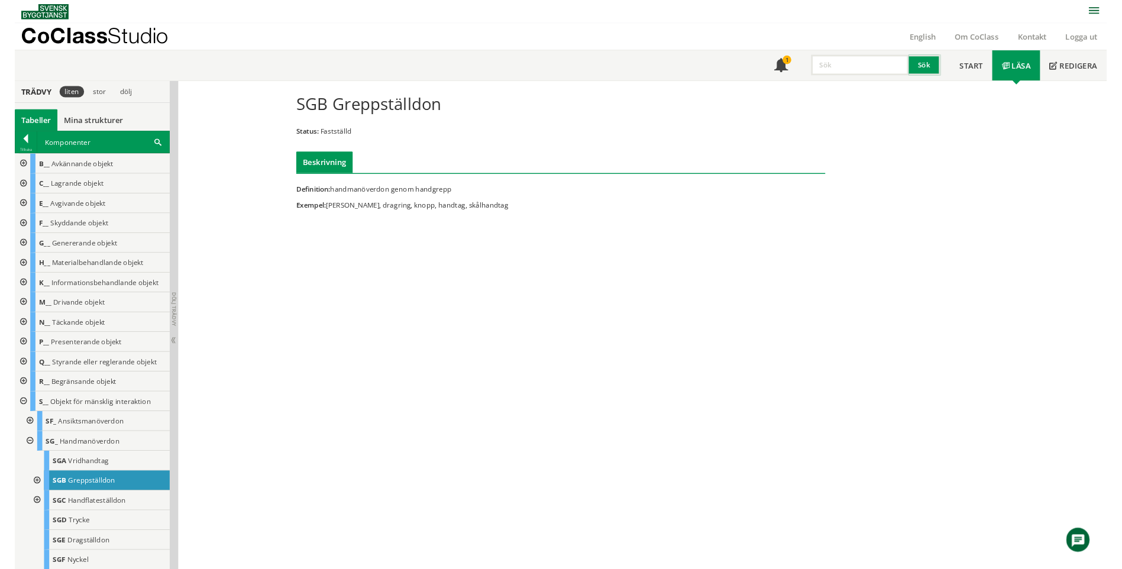
scroll to position [1, 0]
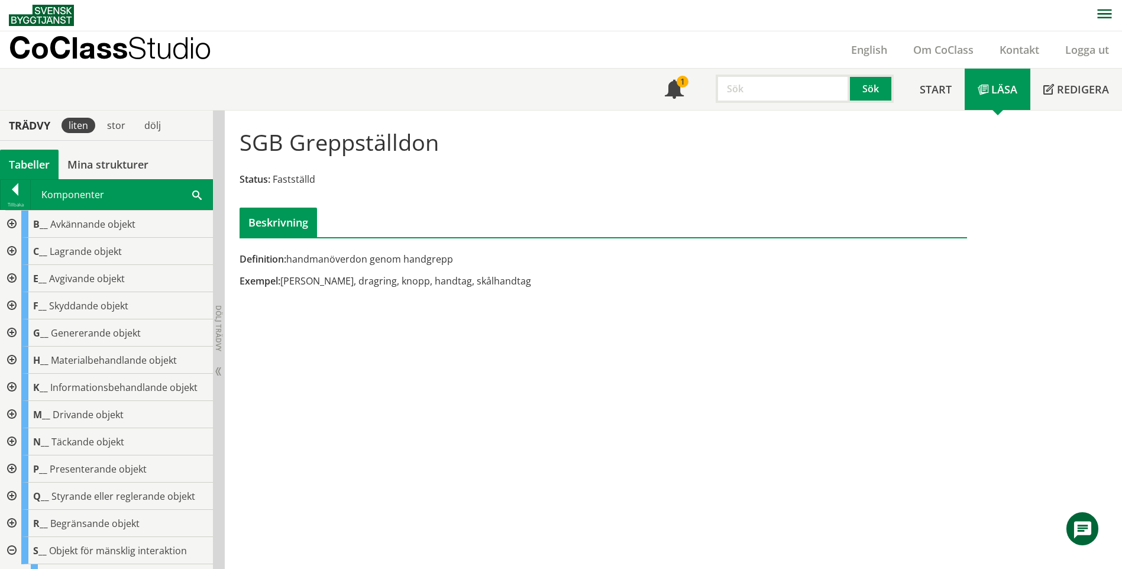
click at [783, 85] on input "text" at bounding box center [783, 89] width 134 height 28
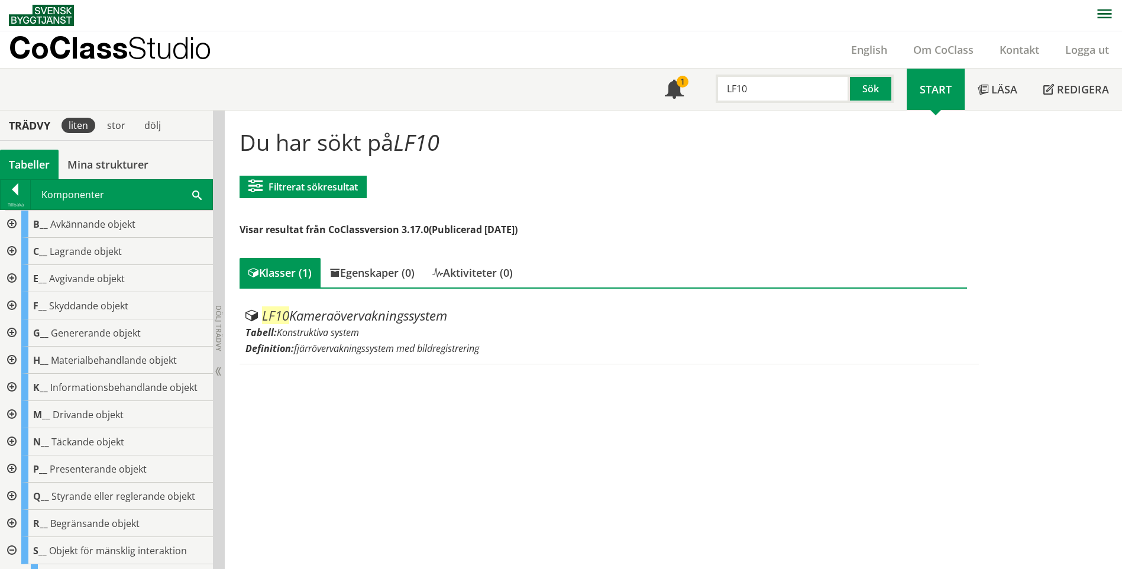
click at [777, 97] on input "LF10" at bounding box center [783, 89] width 134 height 28
drag, startPoint x: 769, startPoint y: 95, endPoint x: 727, endPoint y: 88, distance: 42.7
click at [731, 92] on input "LF10" at bounding box center [783, 89] width 134 height 28
type input "L"
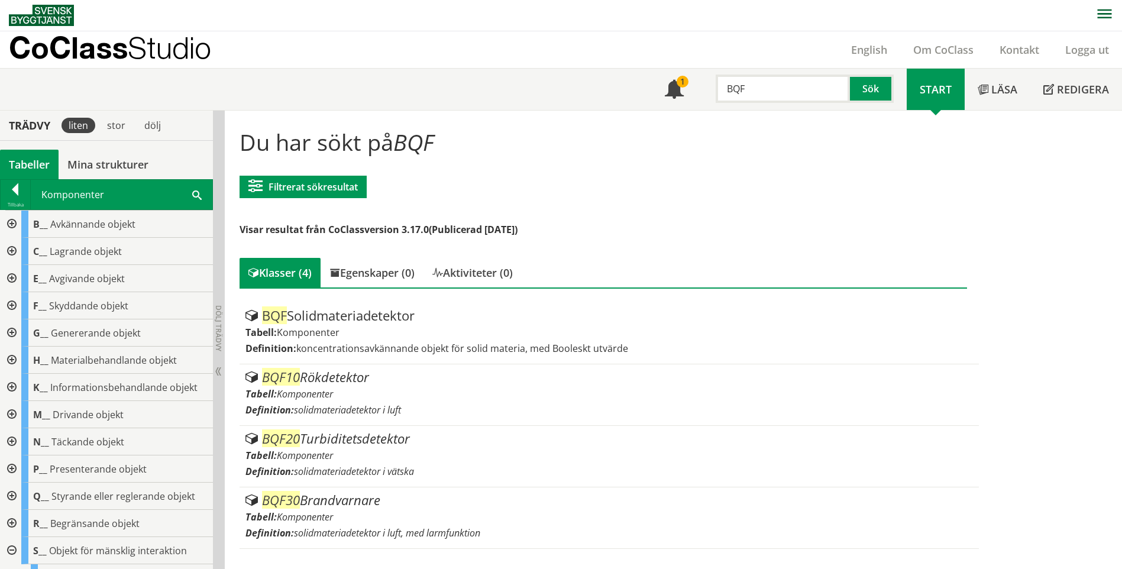
click at [815, 85] on input "BQF" at bounding box center [783, 89] width 134 height 28
type input "B"
type input "FQG"
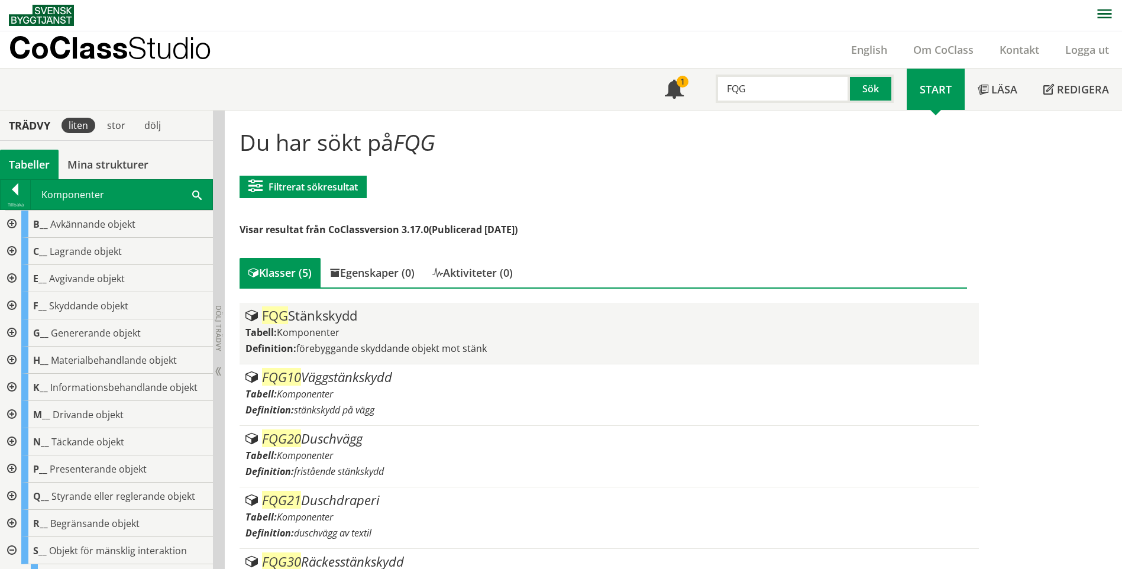
click at [440, 353] on span "förebyggande skyddande objekt mot stänk" at bounding box center [391, 348] width 190 height 13
